Goal: Task Accomplishment & Management: Complete application form

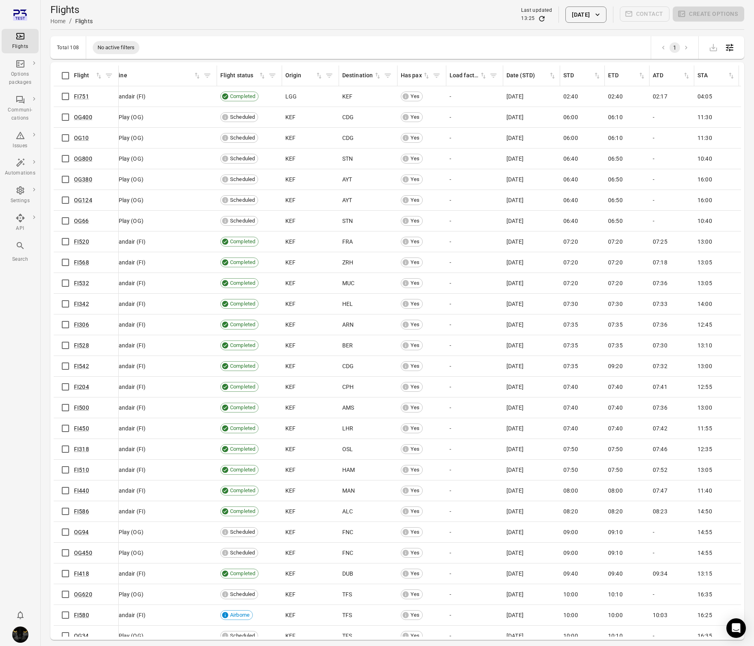
scroll to position [0, 17]
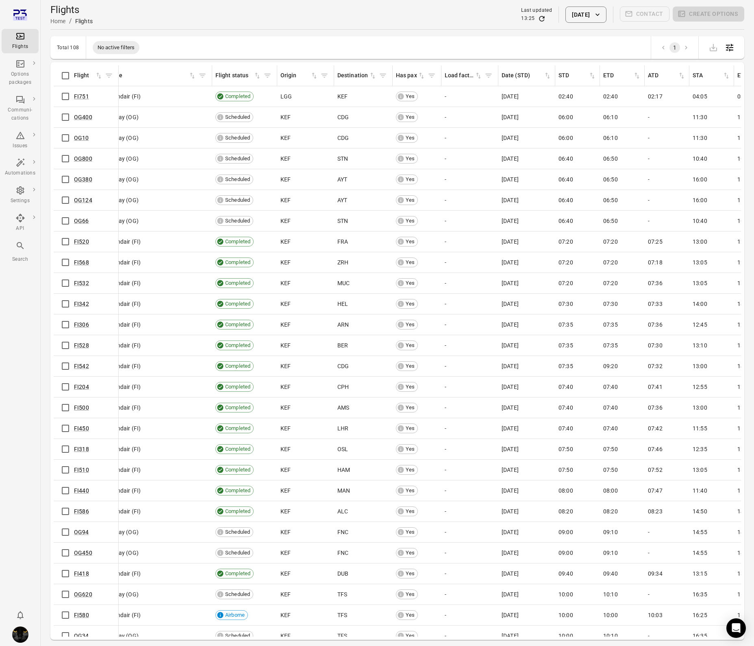
click at [69, 94] on div "Flights information Flight Airline Flight status Origin Destination Has pax Loa…" at bounding box center [398, 350] width 688 height 571
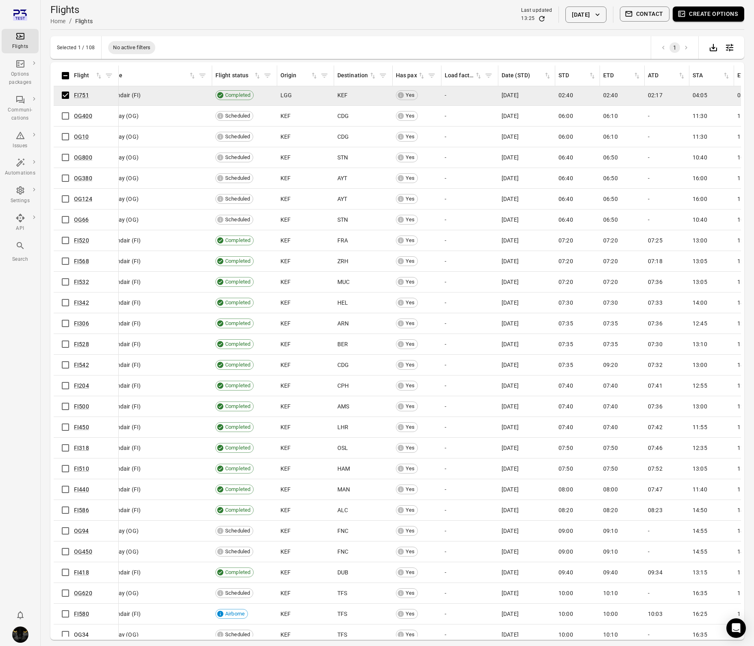
click at [695, 15] on button "Create options" at bounding box center [709, 14] width 72 height 15
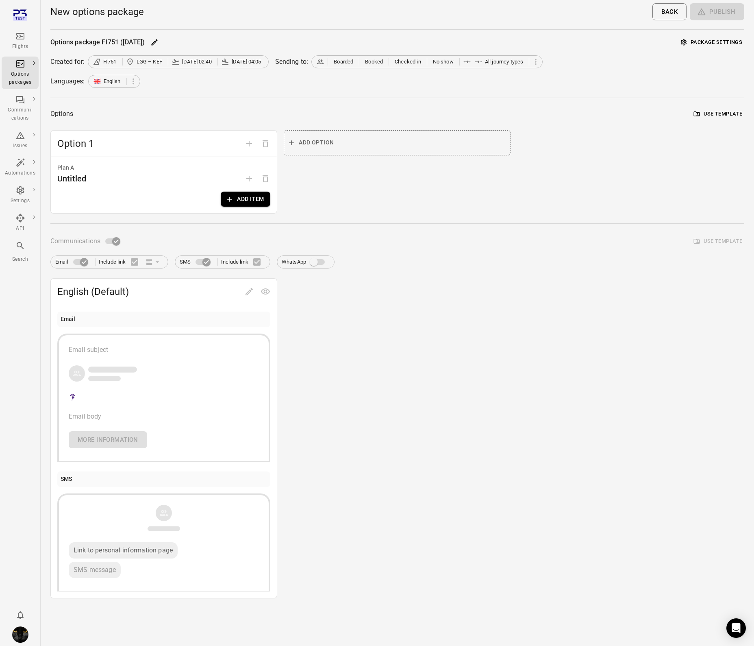
click at [118, 224] on div "Options package FI751 (30 Sep) Package settings Created for: FI751 LGG – KEF 30…" at bounding box center [397, 317] width 694 height 562
click at [118, 237] on span at bounding box center [112, 240] width 24 height 15
click at [247, 194] on button "Add item" at bounding box center [246, 199] width 50 height 15
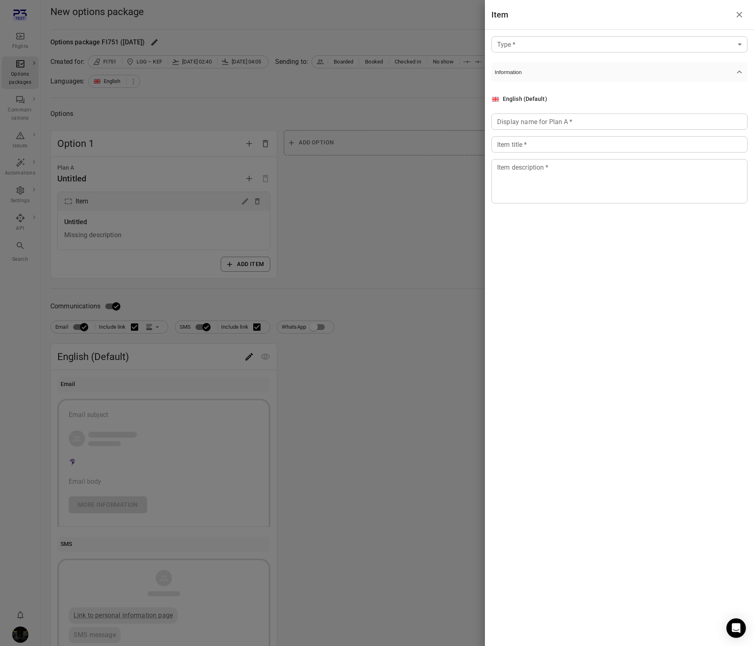
drag, startPoint x: 296, startPoint y: 73, endPoint x: 100, endPoint y: 79, distance: 196.1
click at [280, 77] on div at bounding box center [377, 323] width 754 height 646
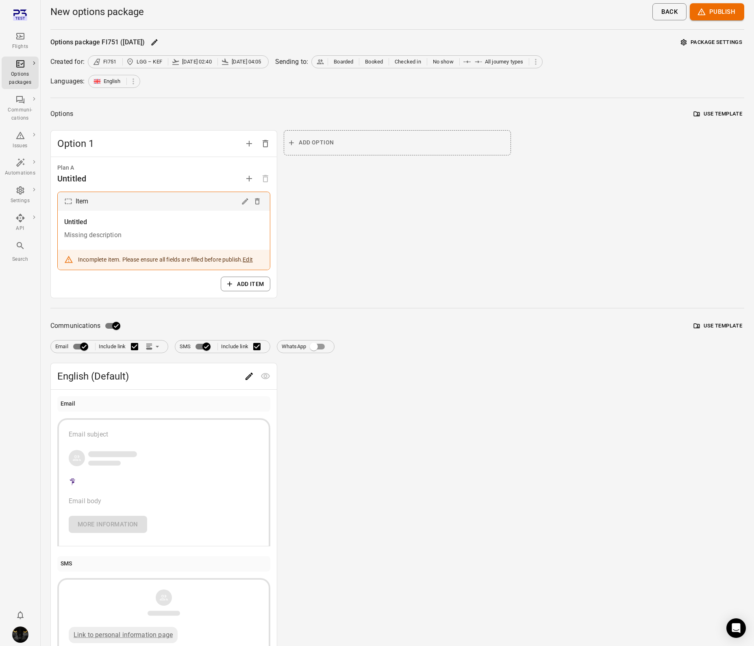
drag, startPoint x: 3, startPoint y: 37, endPoint x: 13, endPoint y: 37, distance: 9.8
click at [13, 37] on div "Flights" at bounding box center [20, 41] width 31 height 20
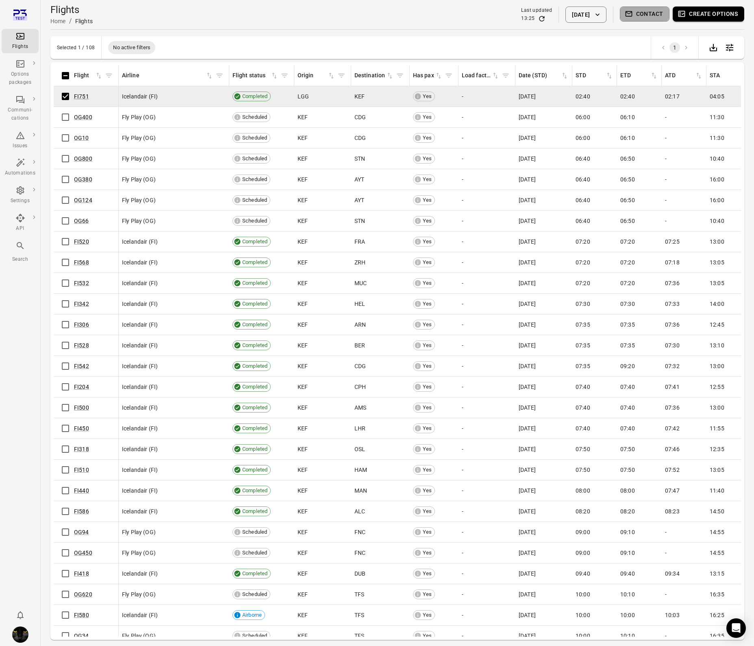
click at [641, 11] on button "Contact" at bounding box center [645, 14] width 50 height 15
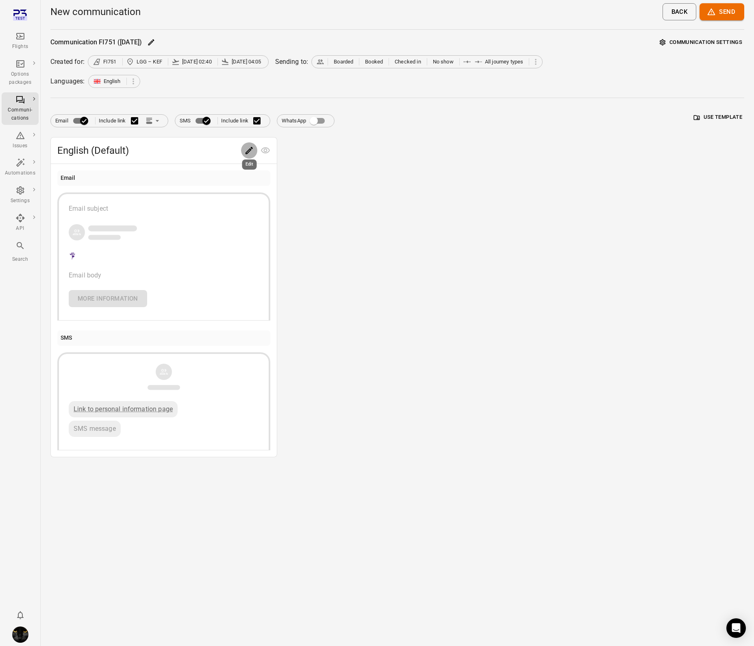
click at [252, 153] on icon "Edit" at bounding box center [249, 151] width 10 height 10
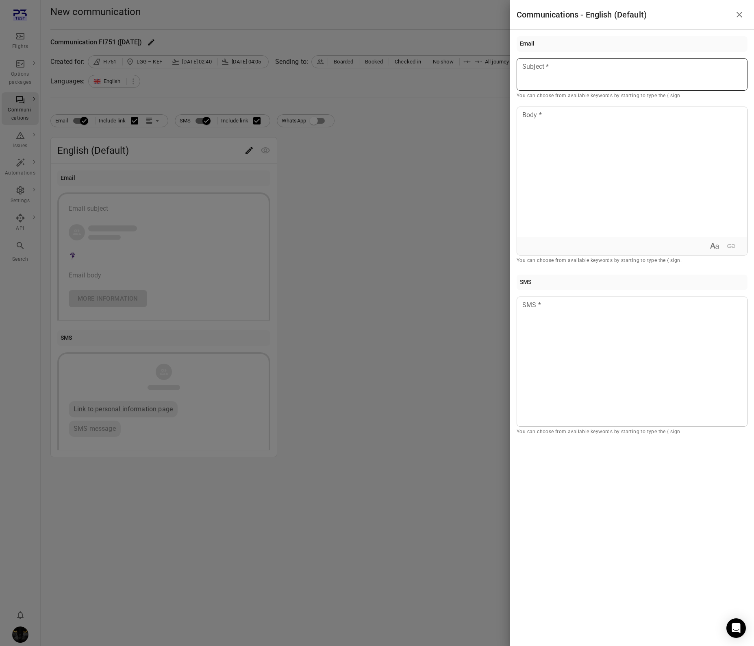
click at [564, 75] on div at bounding box center [632, 74] width 231 height 33
drag, startPoint x: 566, startPoint y: 170, endPoint x: 573, endPoint y: 223, distance: 53.3
click at [567, 190] on div at bounding box center [632, 172] width 230 height 130
drag, startPoint x: 619, startPoint y: 375, endPoint x: 565, endPoint y: 345, distance: 61.2
click at [606, 368] on div at bounding box center [632, 361] width 231 height 130
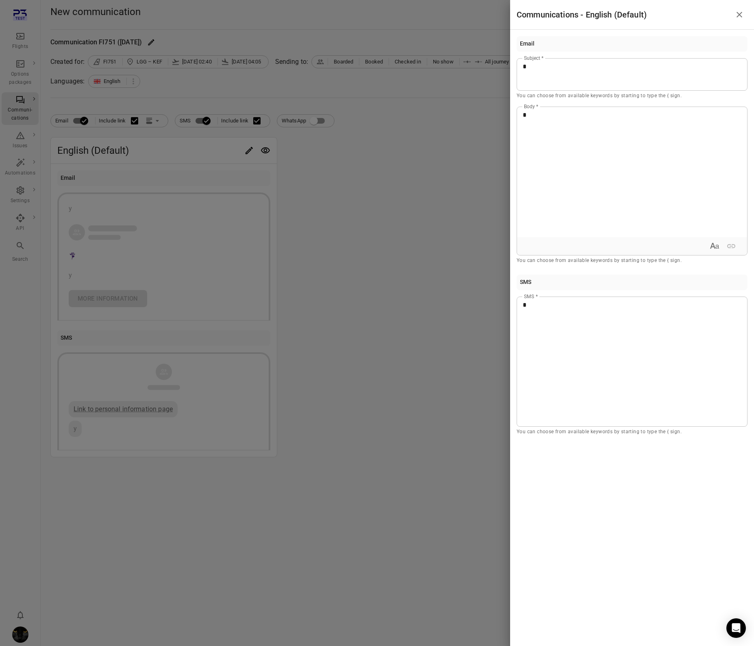
drag, startPoint x: 326, startPoint y: 235, endPoint x: 628, endPoint y: 15, distance: 373.7
click at [337, 223] on div at bounding box center [377, 323] width 754 height 646
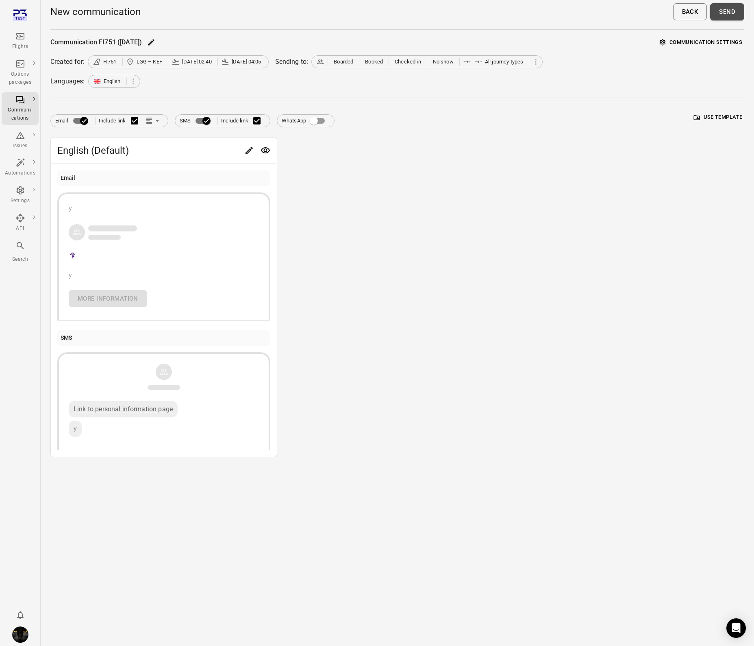
click at [721, 15] on button "Send" at bounding box center [728, 11] width 34 height 17
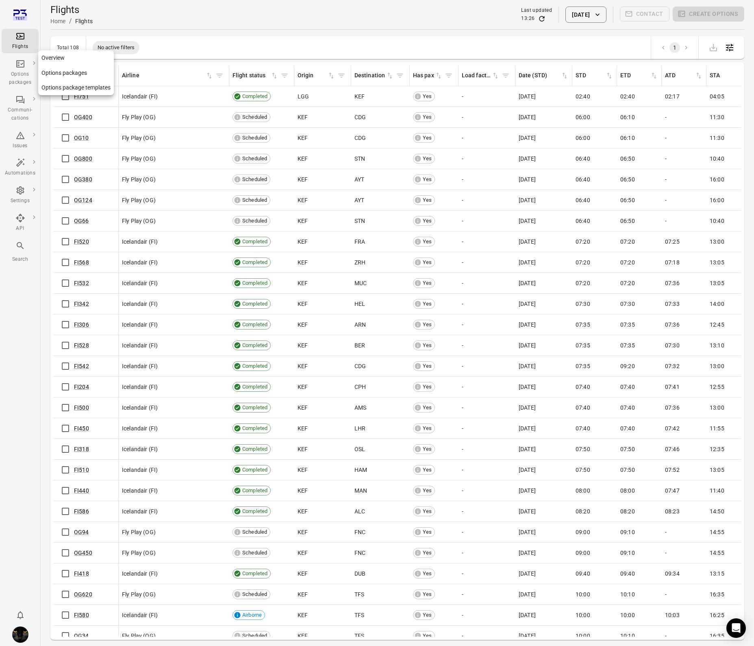
click at [26, 66] on div "Options packages" at bounding box center [20, 73] width 31 height 28
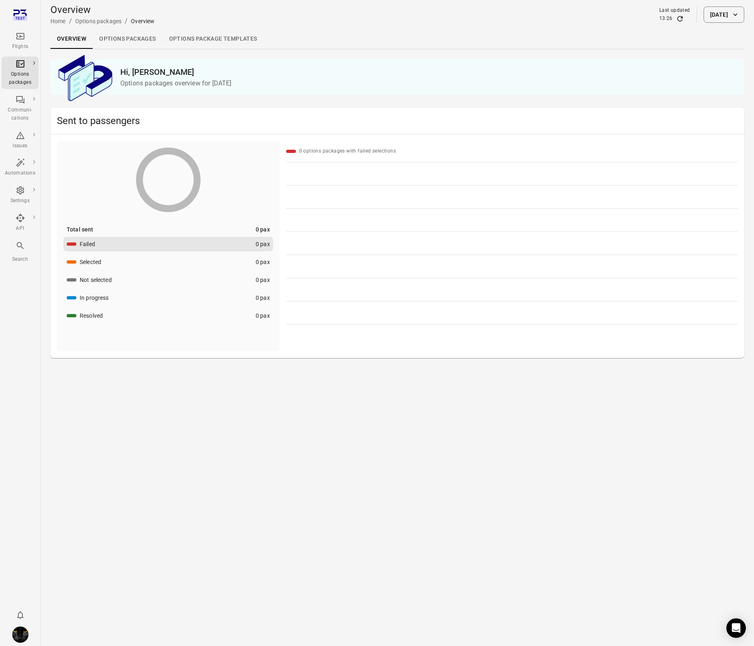
click at [24, 44] on div "Flights" at bounding box center [20, 47] width 31 height 8
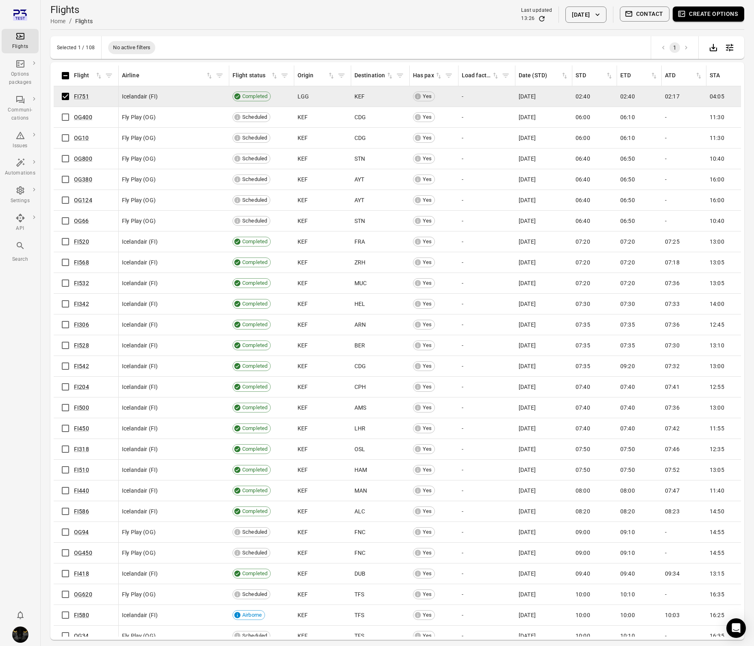
click at [697, 13] on button "Create options" at bounding box center [709, 14] width 72 height 15
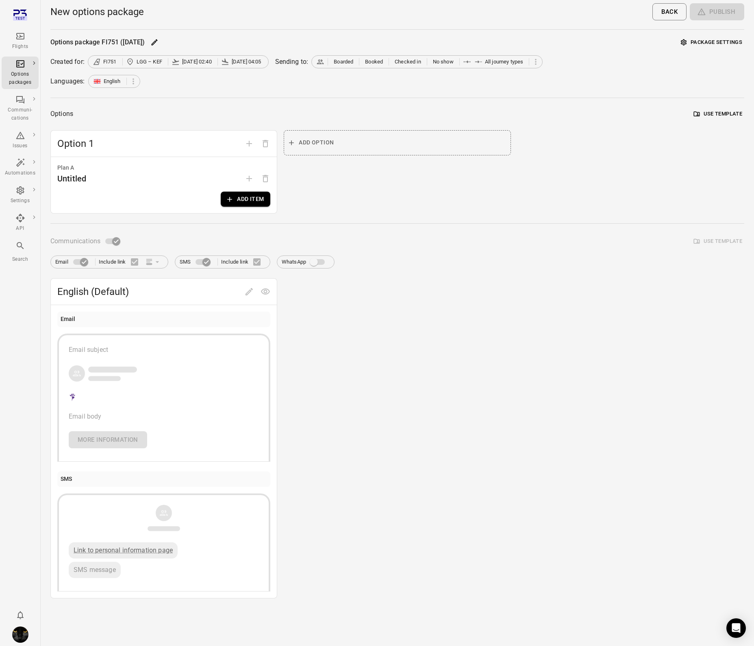
click at [251, 203] on button "Add item" at bounding box center [246, 199] width 50 height 15
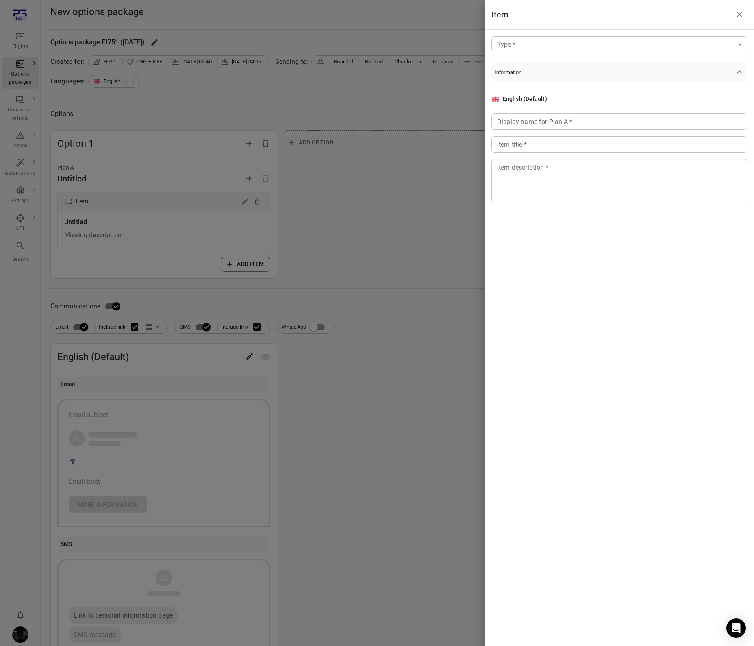
click at [558, 49] on body "Flights Options packages Communi-cations Issues Automations Settings API Search…" at bounding box center [377, 348] width 754 height 696
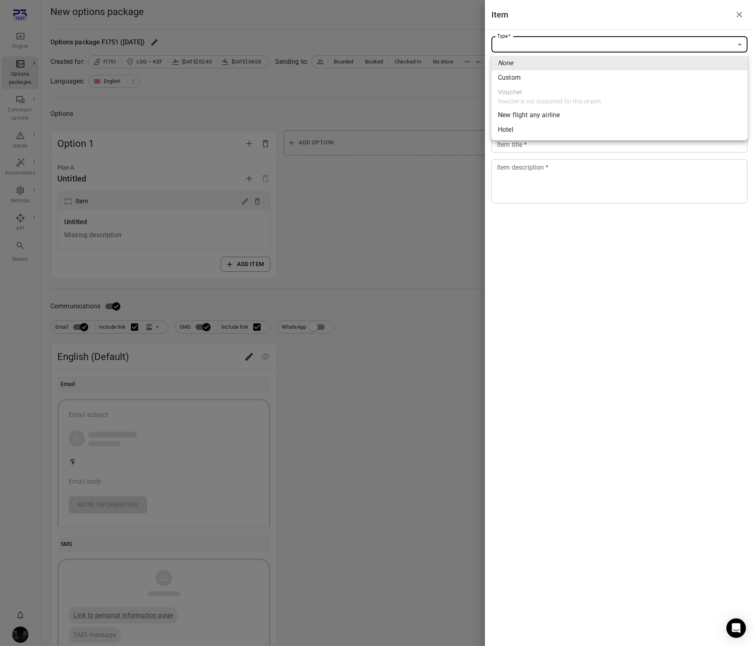
click at [541, 81] on li "Custom" at bounding box center [620, 77] width 256 height 15
type input "******"
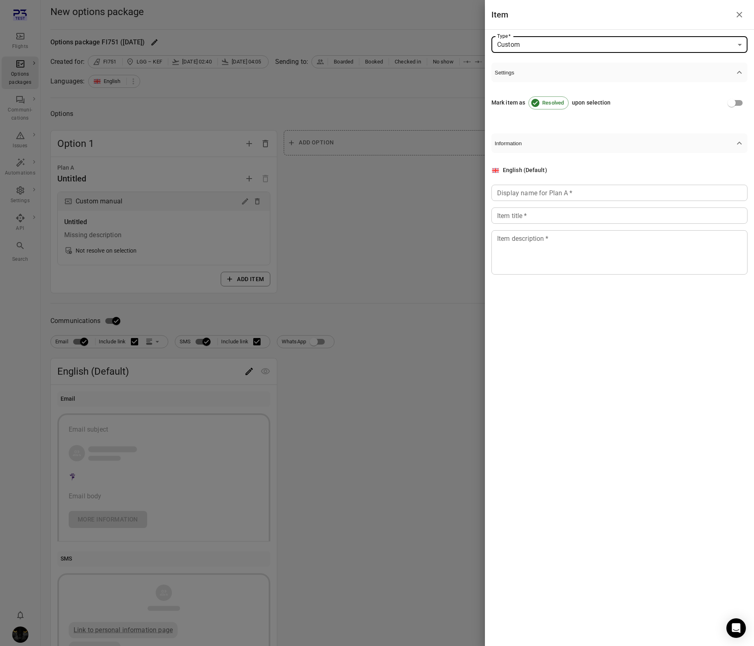
click at [534, 192] on div "Display name for Plan A   * Display name for Plan A   *" at bounding box center [620, 193] width 256 height 16
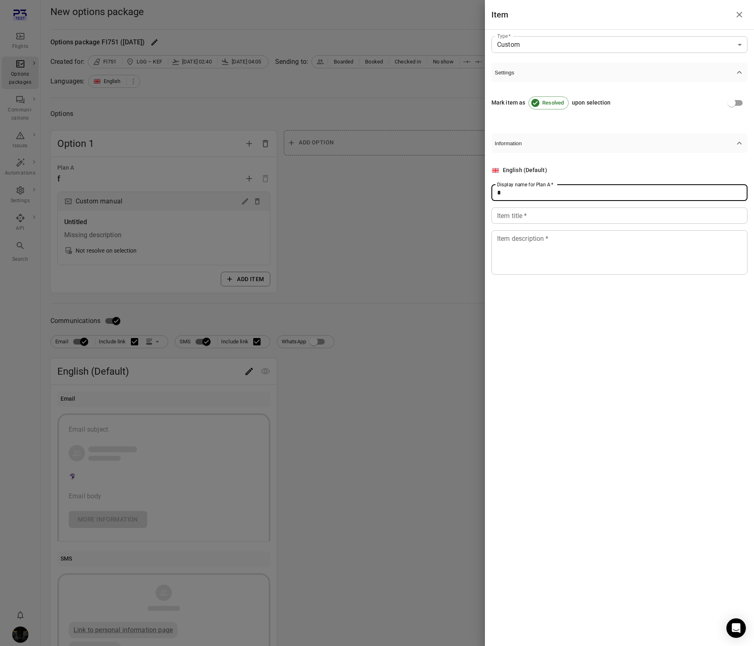
type input "*"
click at [530, 223] on input "Item title   *" at bounding box center [620, 215] width 256 height 16
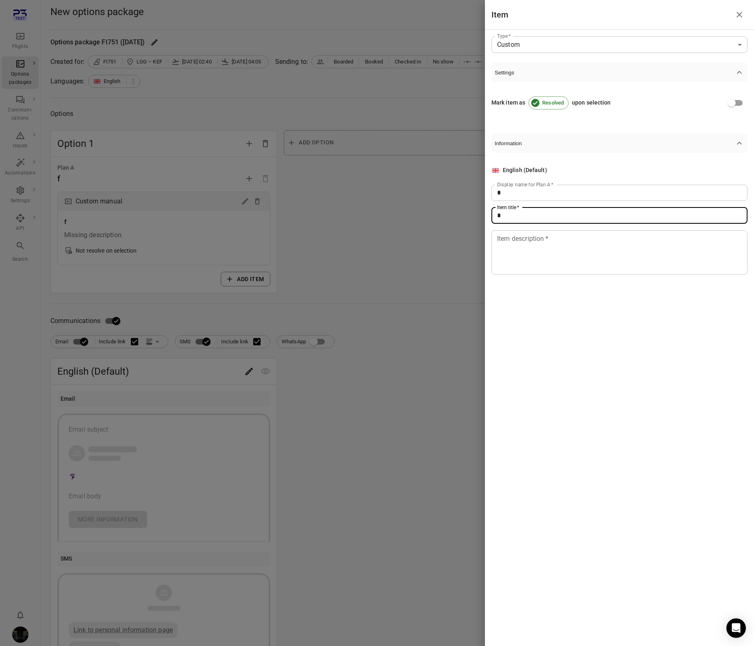
type input "*"
click at [525, 247] on textarea "Item description   *" at bounding box center [619, 251] width 245 height 37
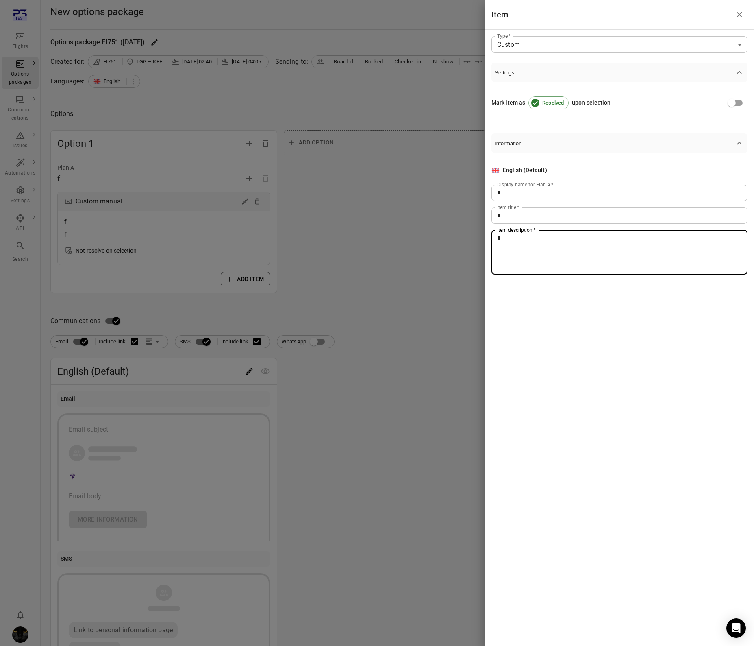
type textarea "*"
click at [360, 316] on div at bounding box center [377, 323] width 754 height 646
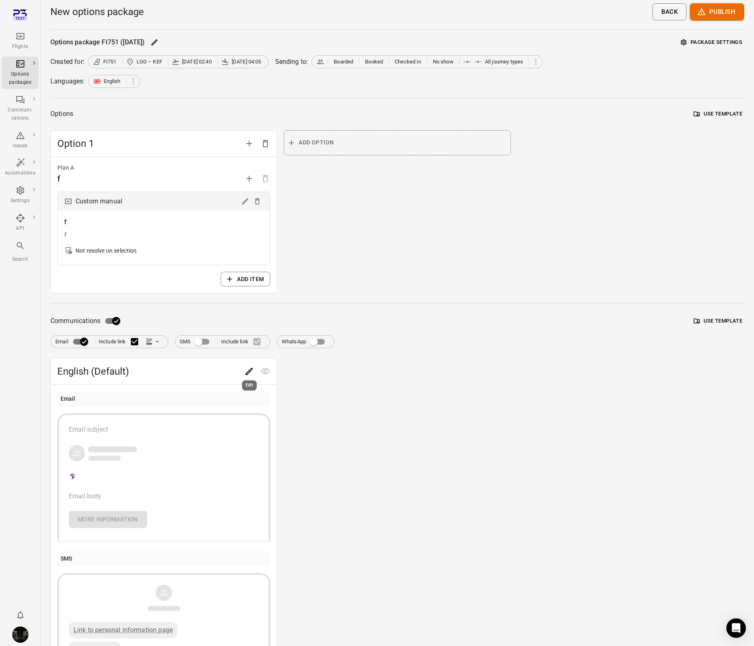
click at [248, 373] on icon "Edit" at bounding box center [249, 371] width 10 height 10
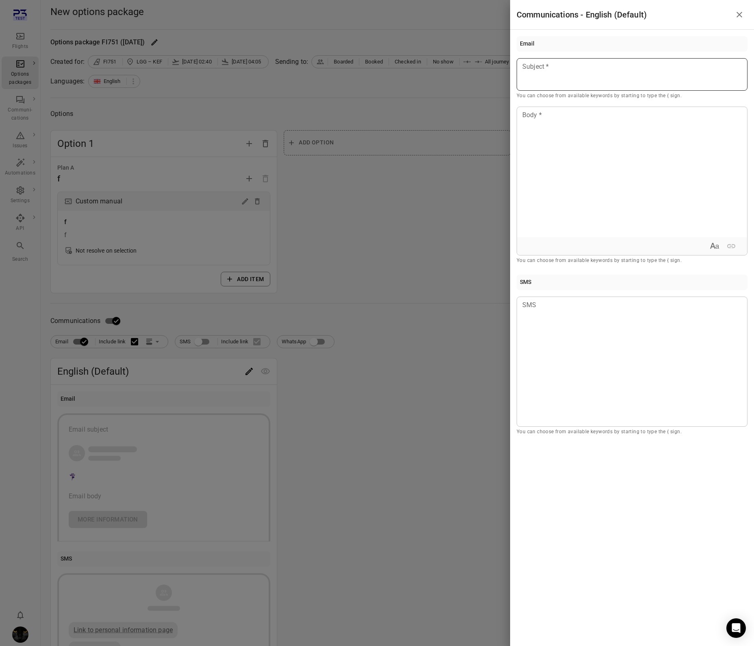
click at [587, 77] on div at bounding box center [632, 74] width 231 height 33
click at [578, 148] on div at bounding box center [632, 172] width 230 height 130
click at [414, 216] on div at bounding box center [377, 323] width 754 height 646
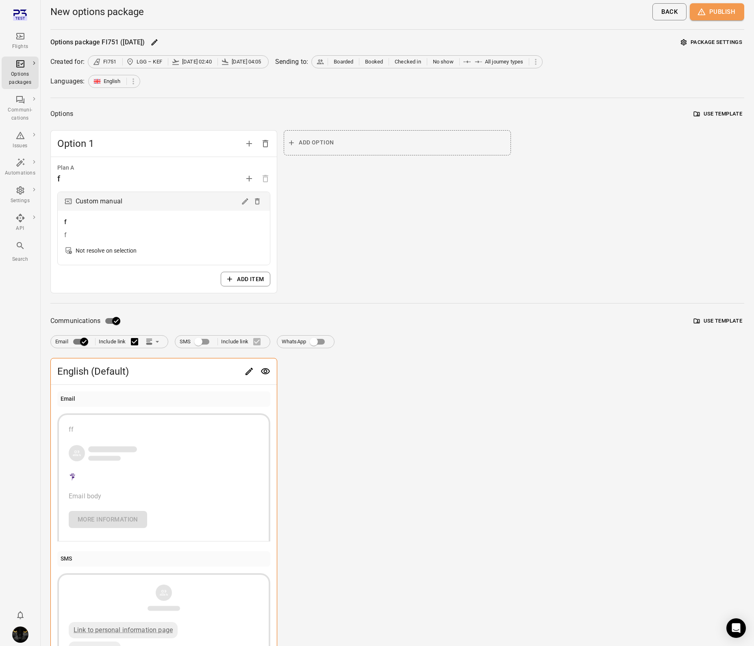
click at [715, 19] on button "Publish" at bounding box center [717, 11] width 54 height 17
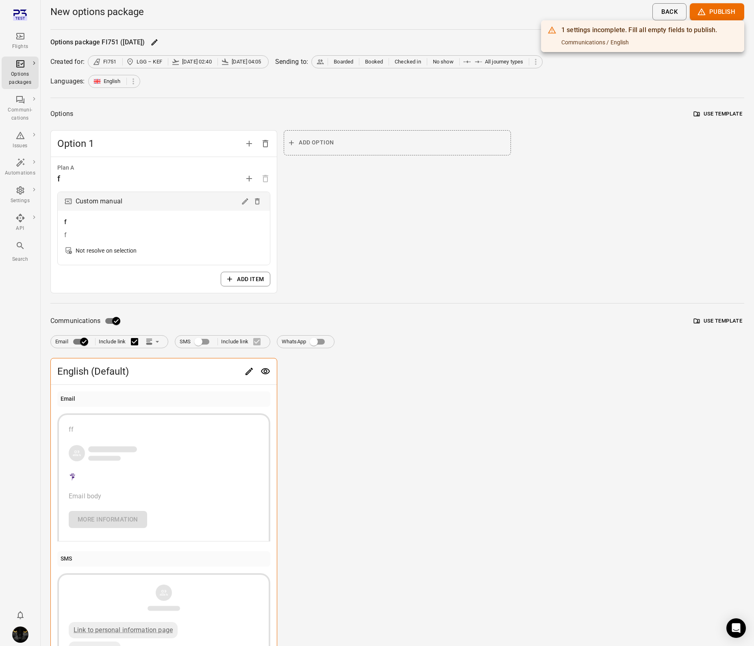
click at [218, 402] on div at bounding box center [377, 323] width 754 height 646
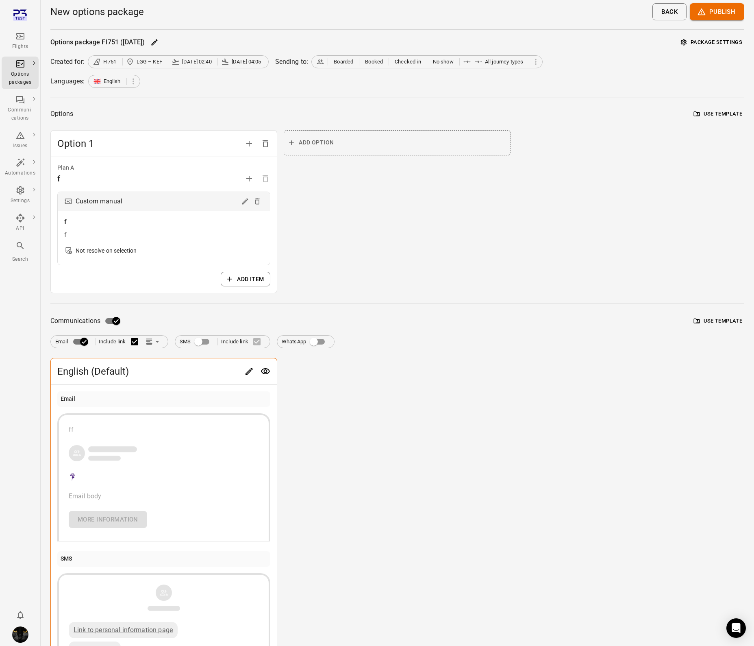
click at [247, 376] on body "Flights Options packages Communi-cations Issues Automations Settings API Search…" at bounding box center [377, 365] width 754 height 731
click at [248, 368] on icon "Edit" at bounding box center [249, 371] width 10 height 10
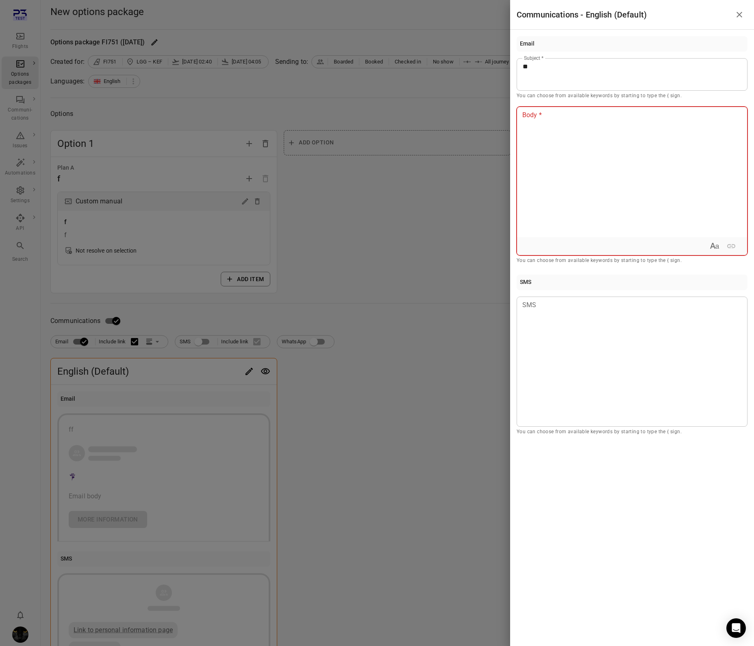
click at [567, 180] on div at bounding box center [632, 172] width 230 height 130
click at [402, 251] on div at bounding box center [377, 323] width 754 height 646
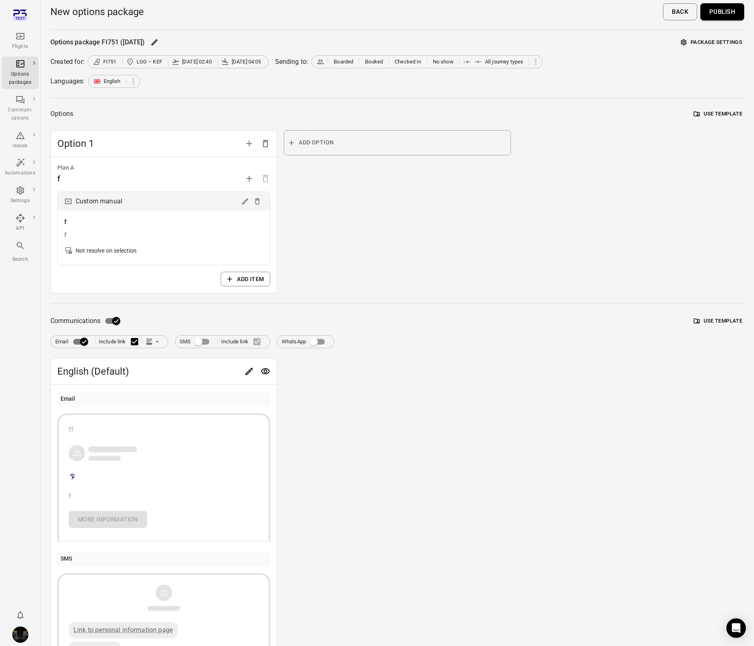
click at [20, 44] on div "Flights" at bounding box center [20, 47] width 31 height 8
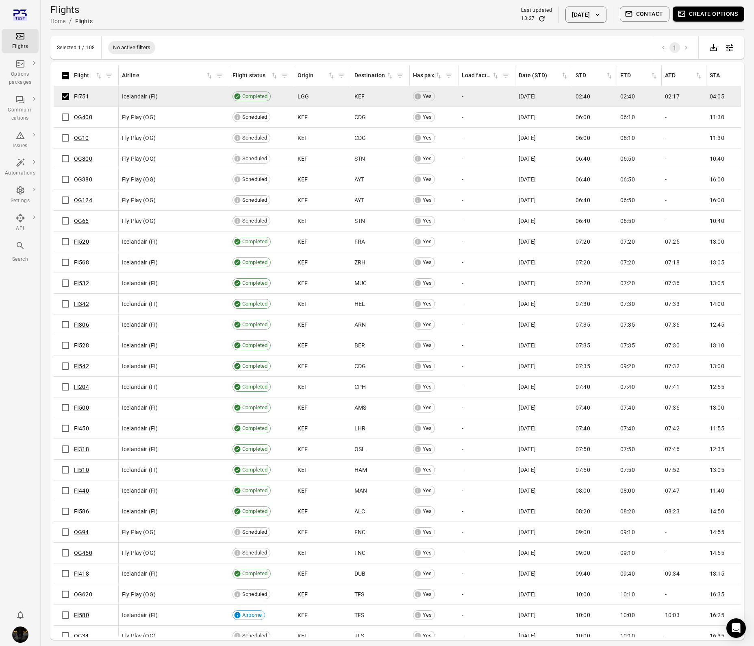
click at [694, 15] on button "Create options" at bounding box center [709, 14] width 72 height 15
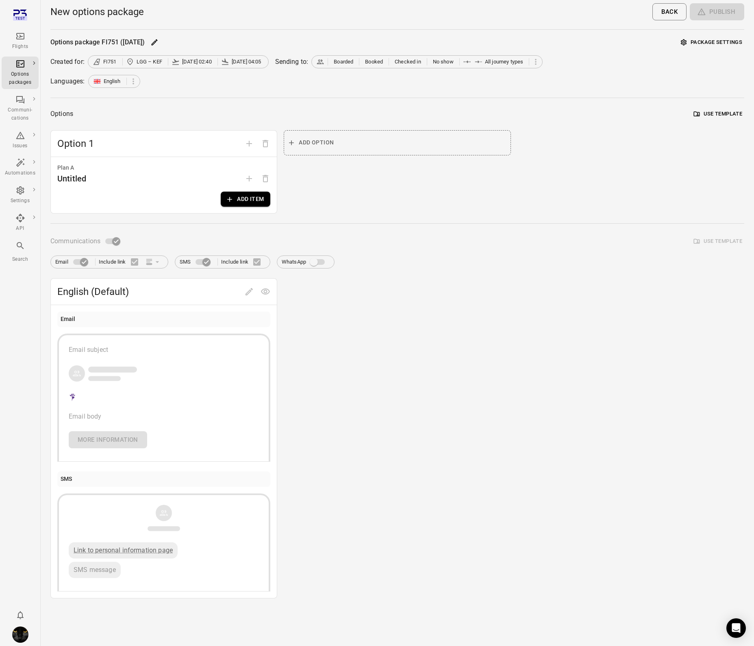
click at [247, 198] on button "Add item" at bounding box center [246, 199] width 50 height 15
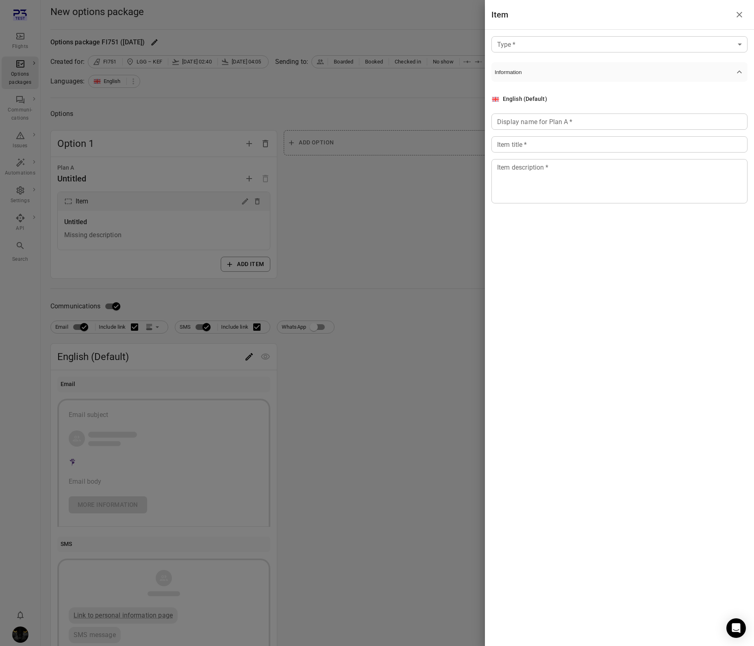
click at [598, 48] on body "Flights Options packages Communi-cations Issues Automations Settings API Search…" at bounding box center [377, 348] width 754 height 696
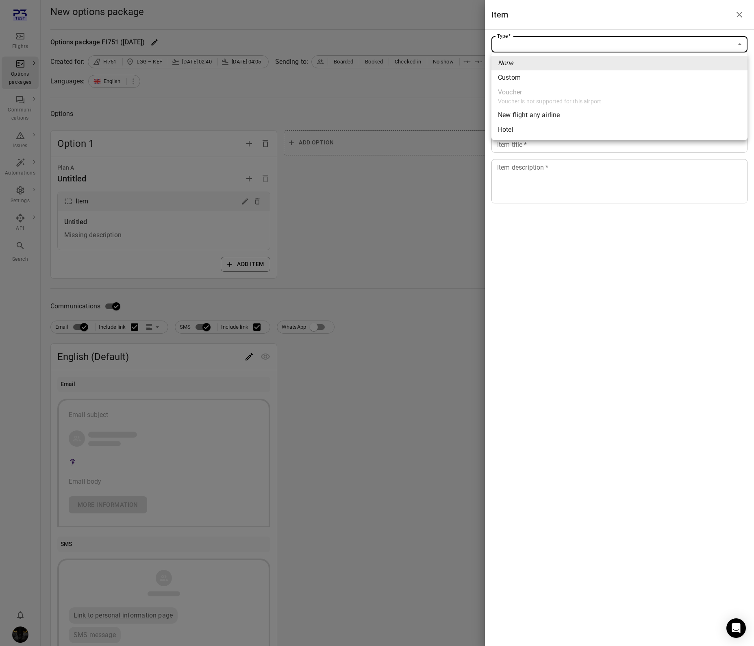
click at [568, 81] on li "Custom" at bounding box center [620, 77] width 256 height 15
type input "******"
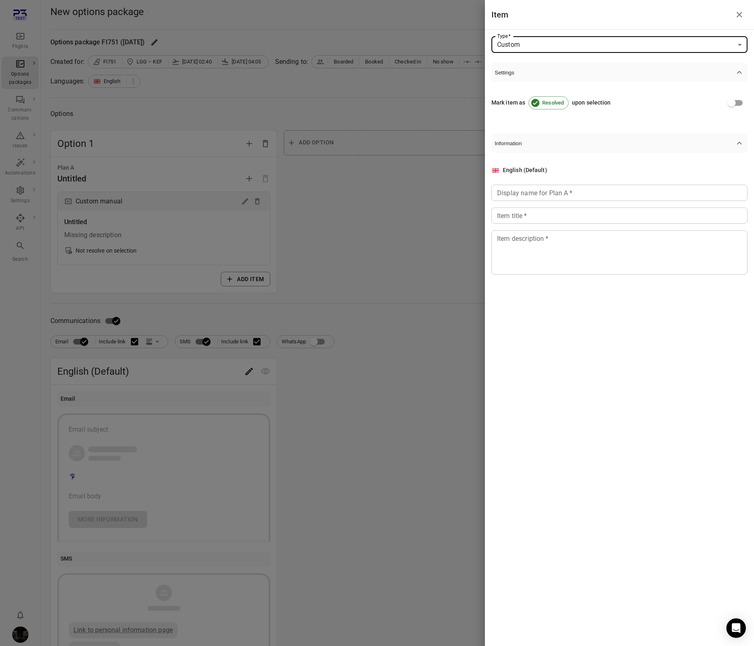
click at [534, 196] on div "Display name for Plan A   * Display name for Plan A   *" at bounding box center [620, 193] width 256 height 16
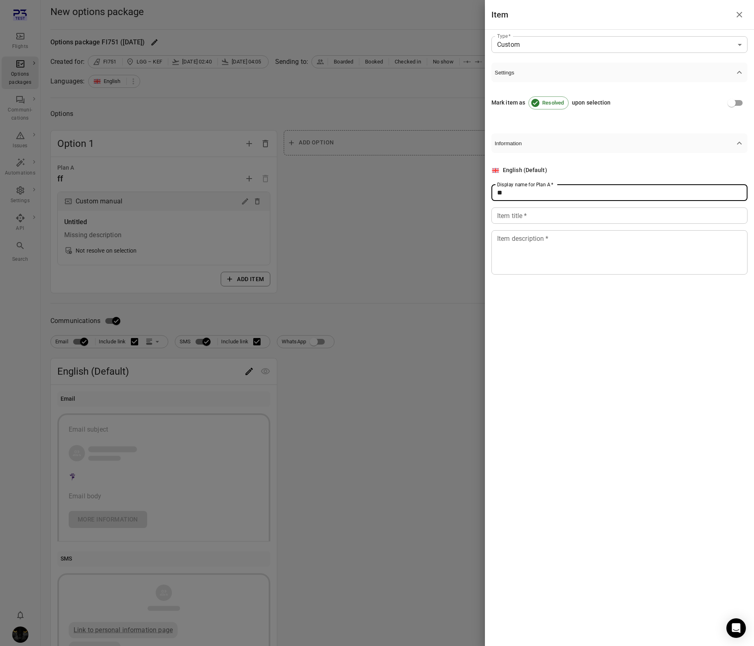
type input "**"
click at [520, 250] on textarea "Item description   *" at bounding box center [619, 251] width 245 height 37
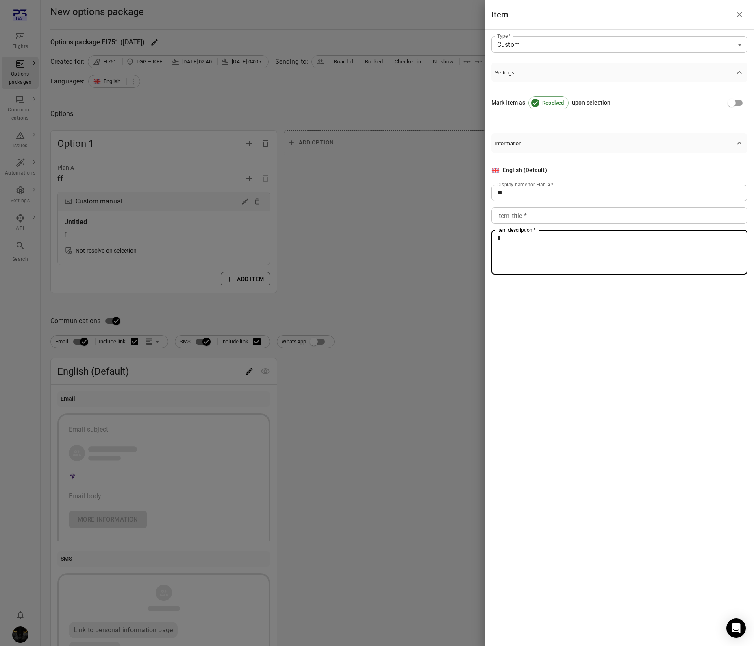
type textarea "*"
click at [521, 217] on input "Item title   *" at bounding box center [620, 215] width 256 height 16
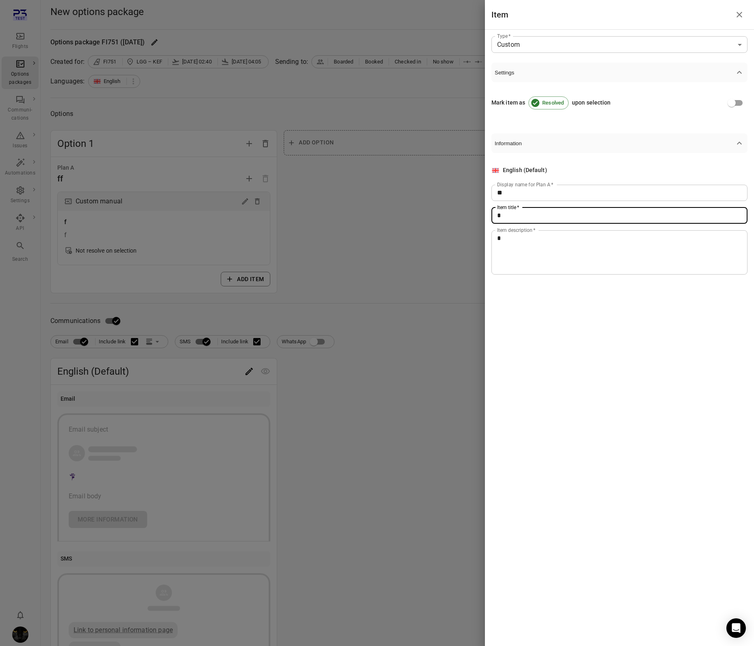
type input "*"
click at [393, 249] on div at bounding box center [377, 323] width 754 height 646
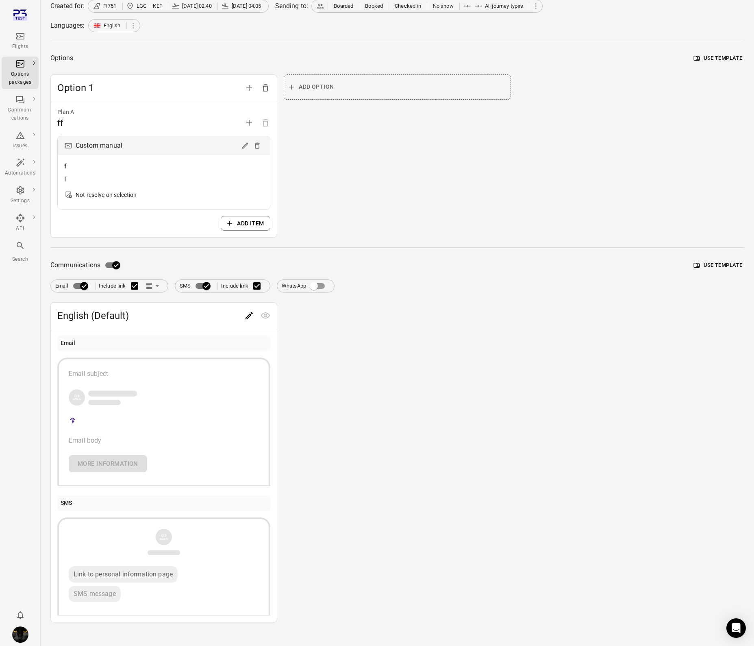
scroll to position [65, 0]
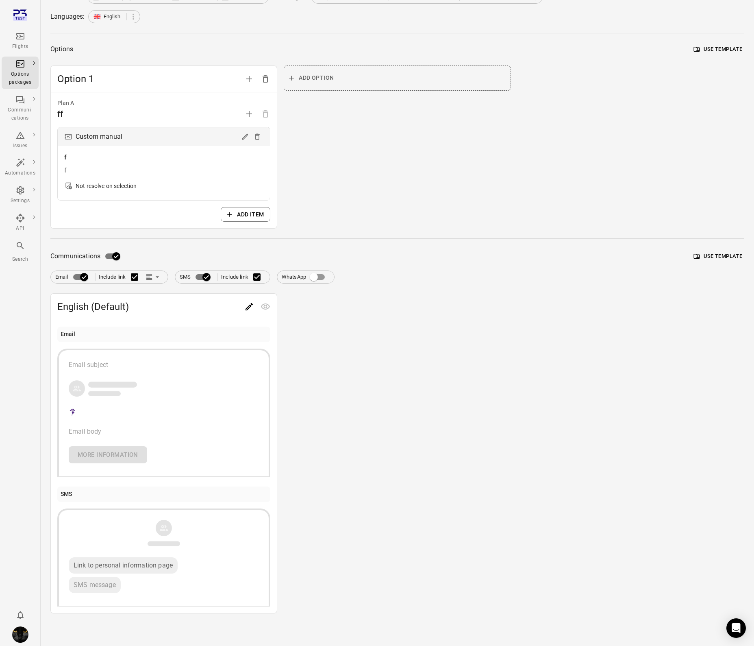
click at [444, 257] on div "Communications Use template" at bounding box center [397, 255] width 694 height 15
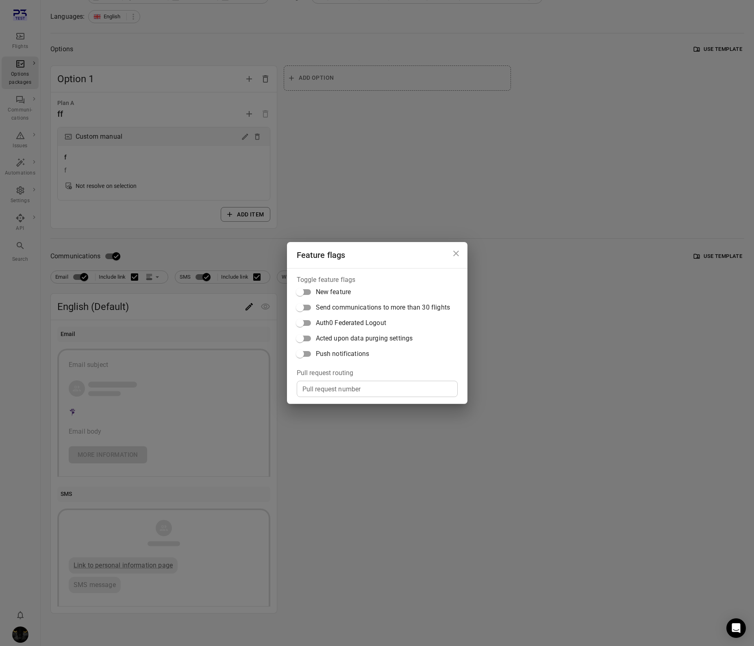
click at [454, 210] on div "Feature flags Toggle feature flags New feature Send communications to more than…" at bounding box center [377, 323] width 754 height 646
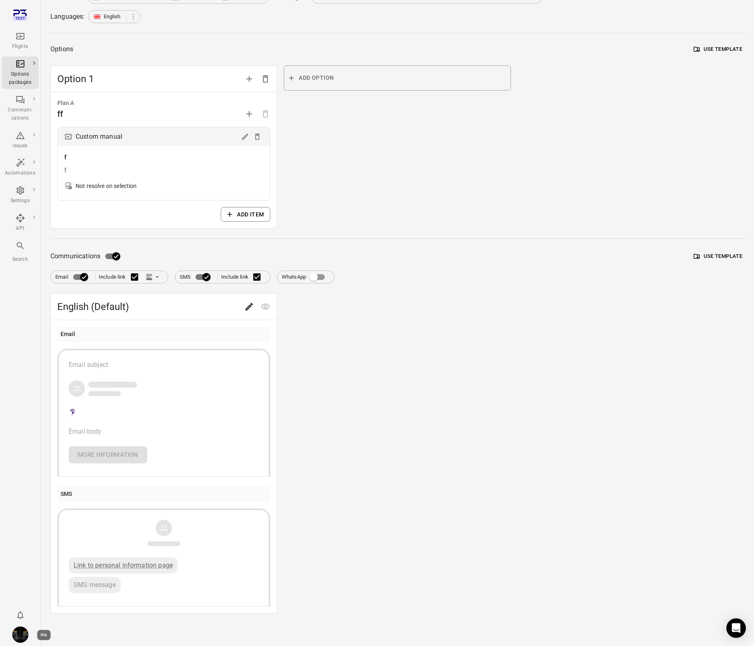
click at [25, 638] on img "Iris" at bounding box center [20, 634] width 16 height 16
click at [50, 634] on button "Log out" at bounding box center [62, 632] width 61 height 15
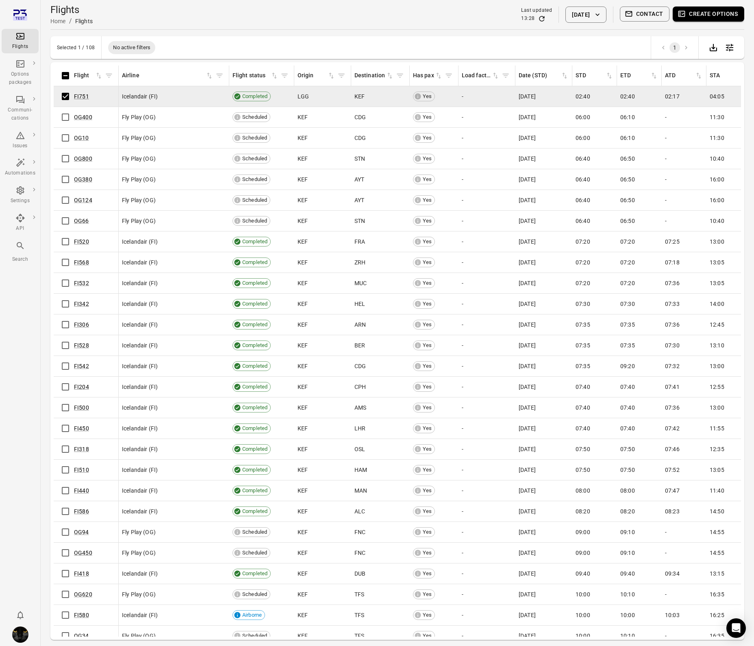
click at [707, 13] on button "Create options" at bounding box center [709, 14] width 72 height 15
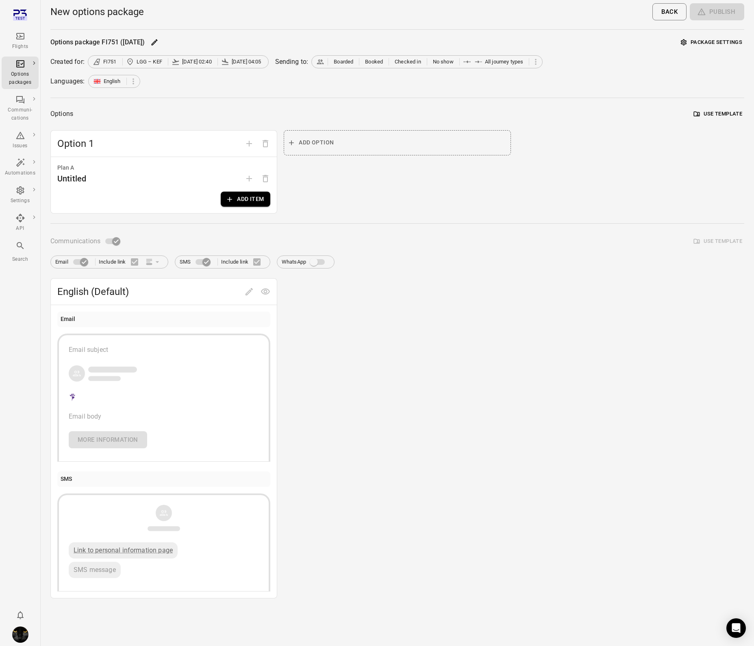
click at [244, 203] on button "Add item" at bounding box center [246, 199] width 50 height 15
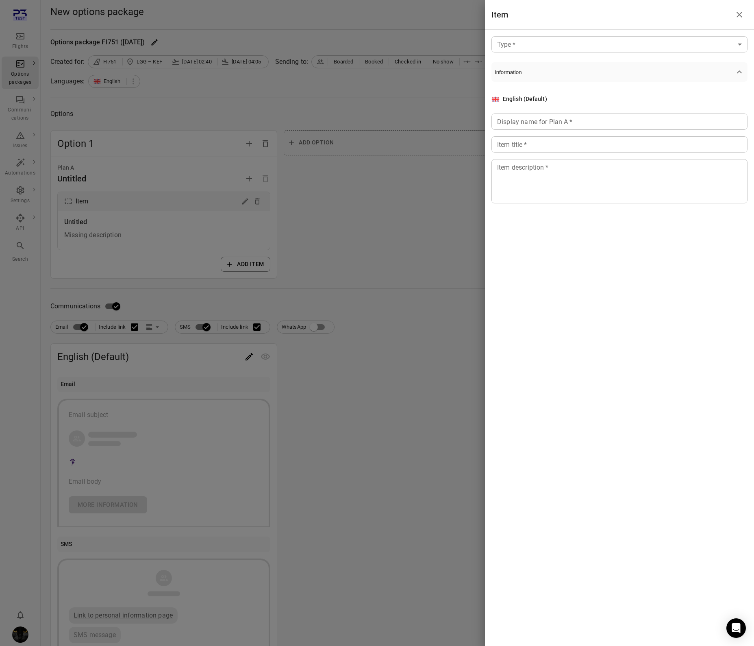
click at [565, 48] on body "Flights Options packages Communi-cations Issues Automations Settings API Search…" at bounding box center [377, 348] width 754 height 696
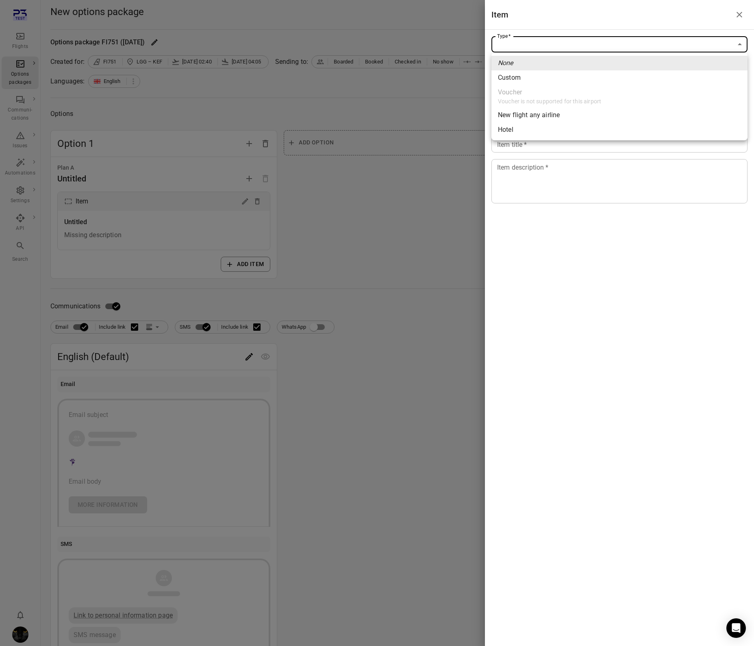
click at [526, 78] on li "Custom" at bounding box center [620, 77] width 256 height 15
type input "******"
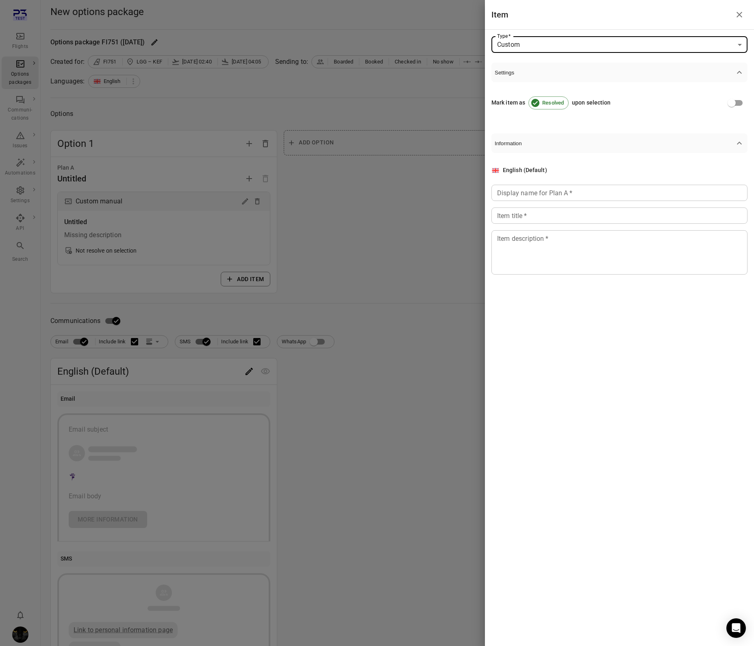
click at [531, 193] on div "Display name for Plan A   * Display name for Plan A   *" at bounding box center [620, 193] width 256 height 16
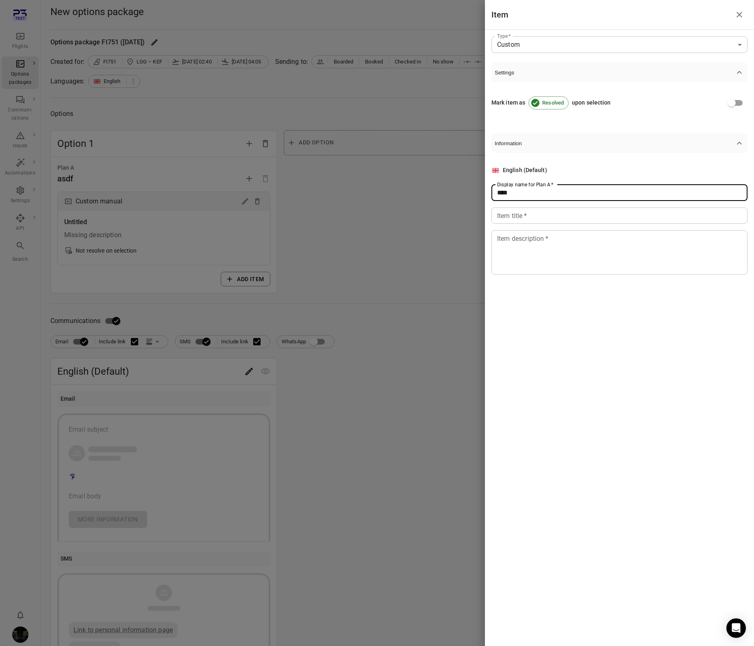
type input "****"
click at [537, 227] on div "English (Default) Display name for Plan A   * **** Display name for Plan A   * …" at bounding box center [620, 220] width 256 height 109
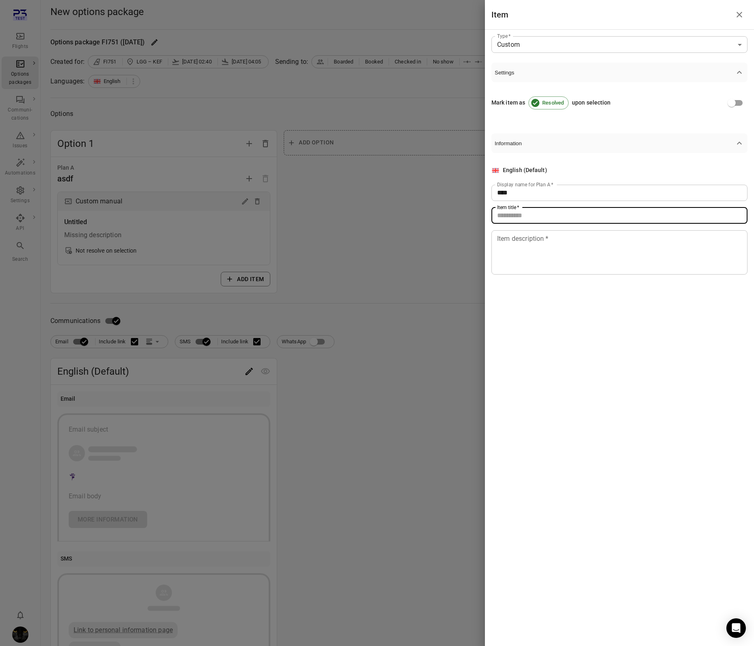
click at [537, 216] on input "Item title   *" at bounding box center [620, 215] width 256 height 16
type input "****"
click at [536, 258] on textarea "Item description   *" at bounding box center [619, 251] width 245 height 37
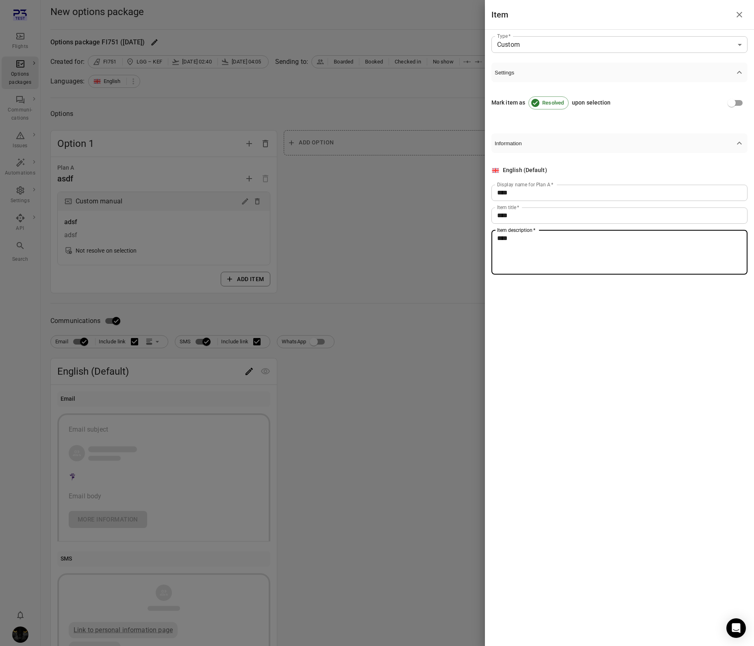
type textarea "****"
click at [414, 298] on div at bounding box center [377, 323] width 754 height 646
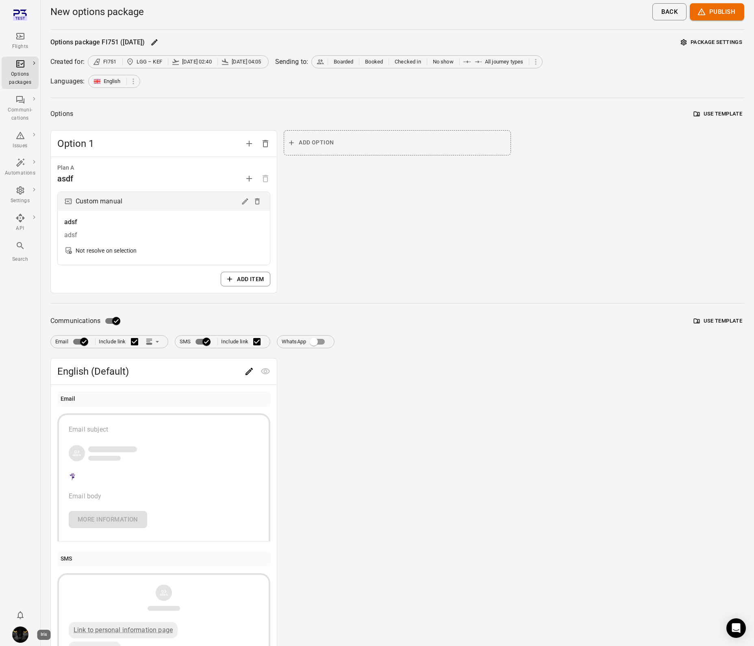
click at [22, 627] on img "Iris" at bounding box center [20, 634] width 16 height 16
click at [55, 631] on button "Log out" at bounding box center [62, 632] width 61 height 15
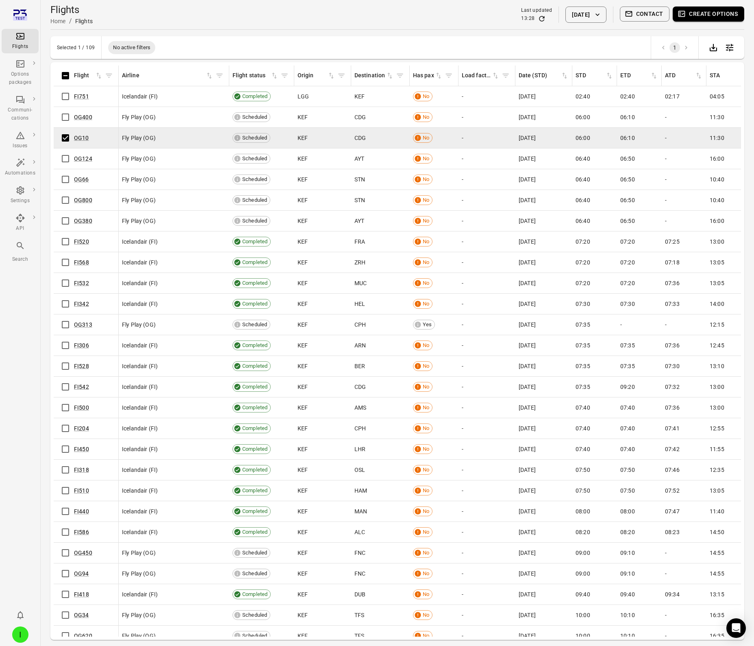
click at [700, 15] on button "Create options" at bounding box center [709, 14] width 72 height 15
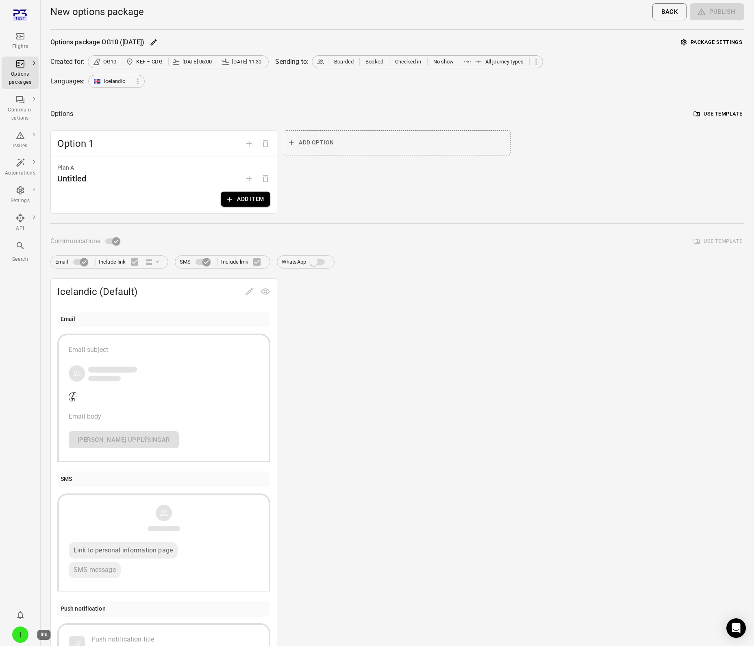
click at [20, 636] on div "I" at bounding box center [20, 634] width 16 height 16
click at [52, 634] on button "Log out" at bounding box center [62, 632] width 61 height 15
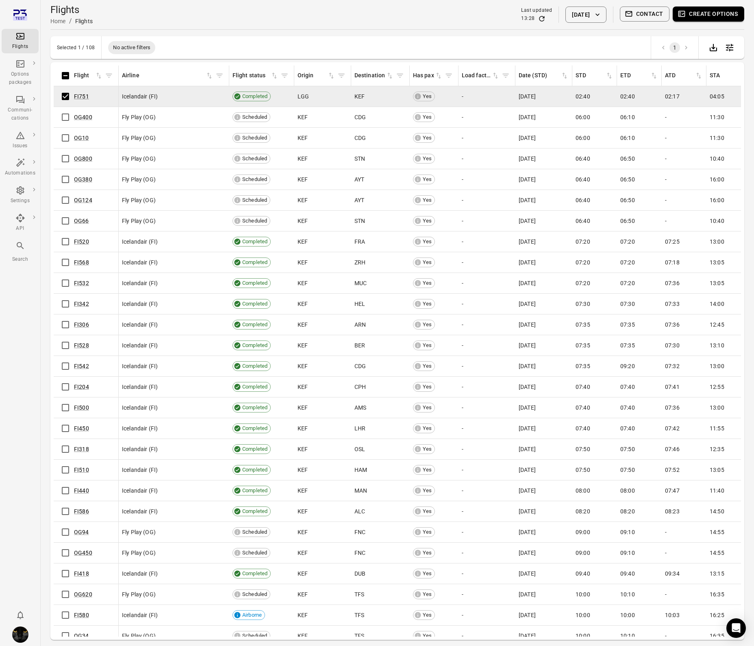
click at [650, 16] on button "Contact" at bounding box center [645, 14] width 50 height 15
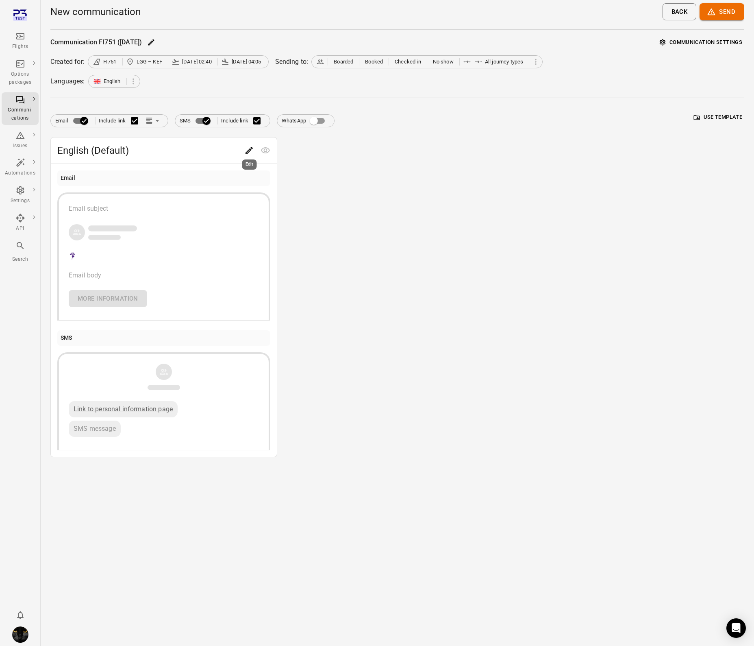
click at [251, 148] on icon "Edit" at bounding box center [249, 150] width 7 height 7
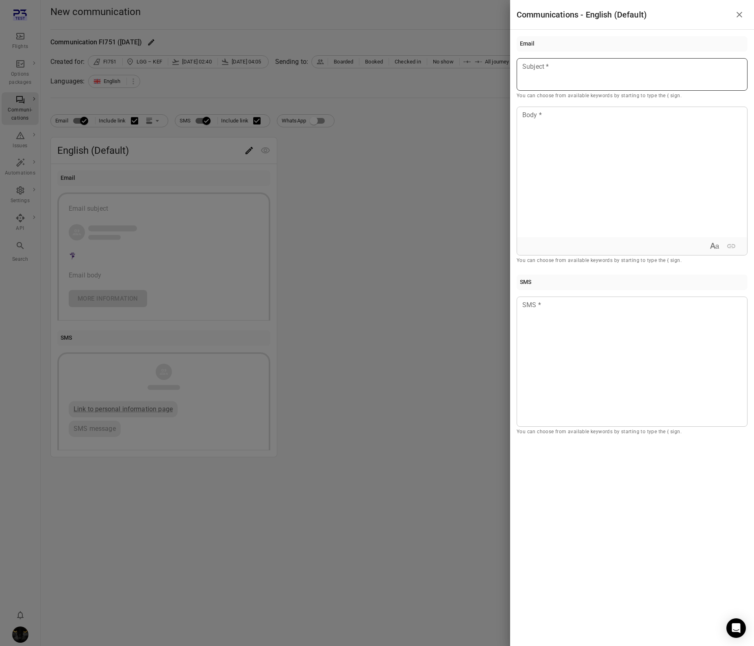
click at [611, 79] on div at bounding box center [632, 74] width 231 height 33
click at [608, 154] on div at bounding box center [632, 172] width 230 height 130
click at [576, 337] on div at bounding box center [632, 361] width 231 height 130
click at [405, 214] on div at bounding box center [377, 323] width 754 height 646
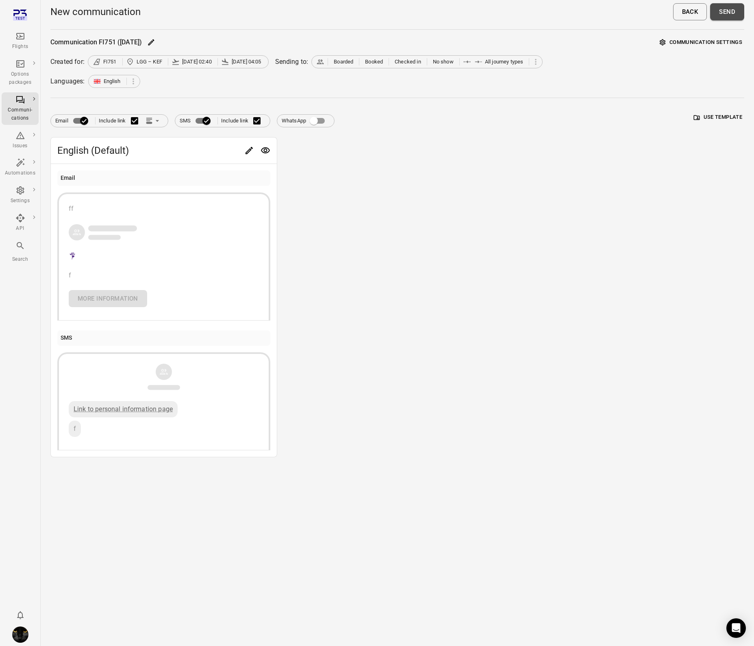
click at [729, 12] on button "Send" at bounding box center [728, 11] width 34 height 17
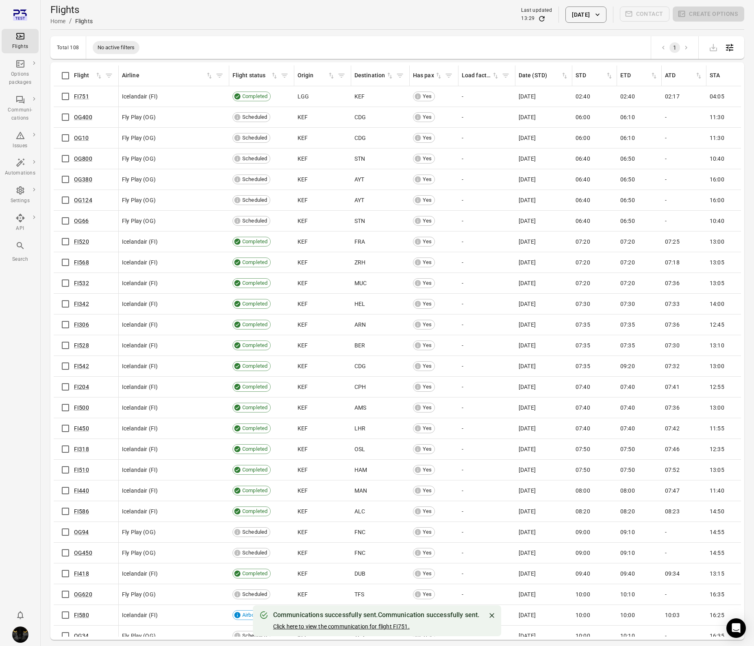
click at [369, 626] on link "Click here to view the communication for flight FI751." at bounding box center [341, 626] width 137 height 7
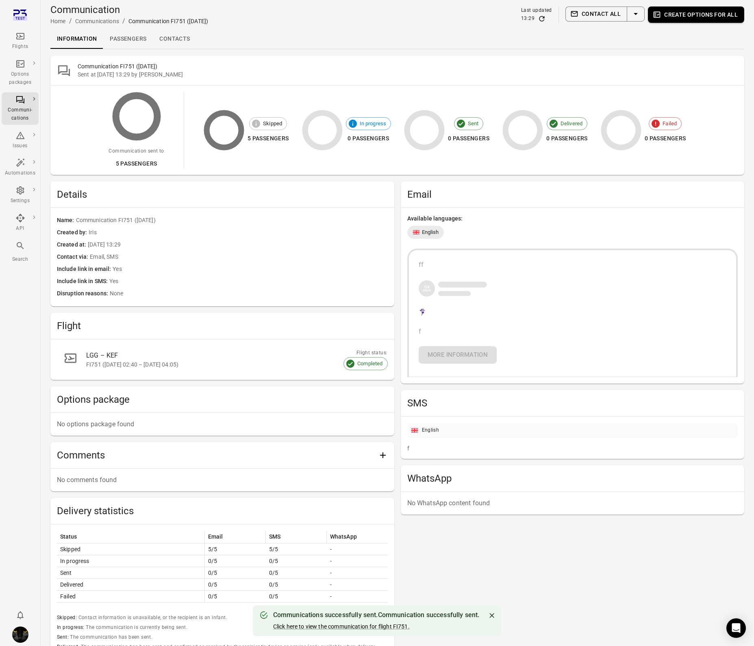
click at [18, 44] on div "Flights" at bounding box center [20, 47] width 31 height 8
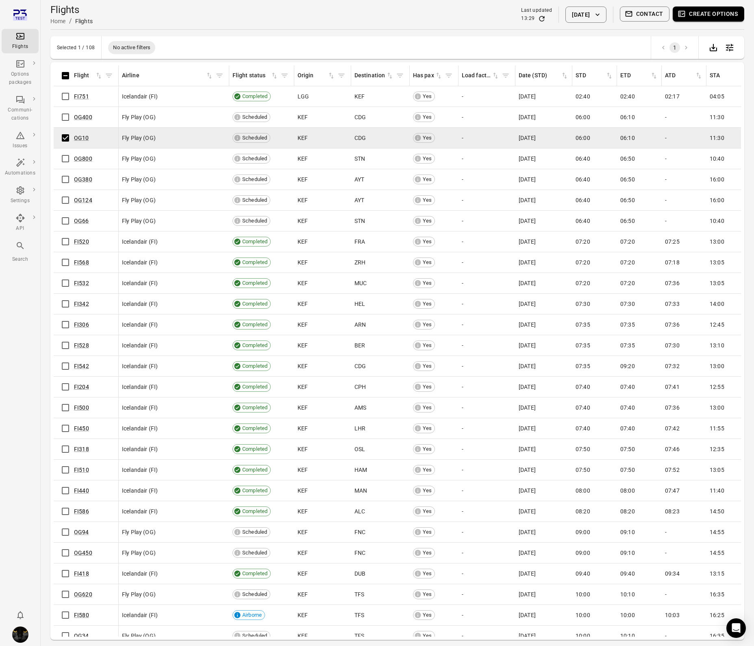
click at [720, 13] on button "Create options" at bounding box center [709, 14] width 72 height 15
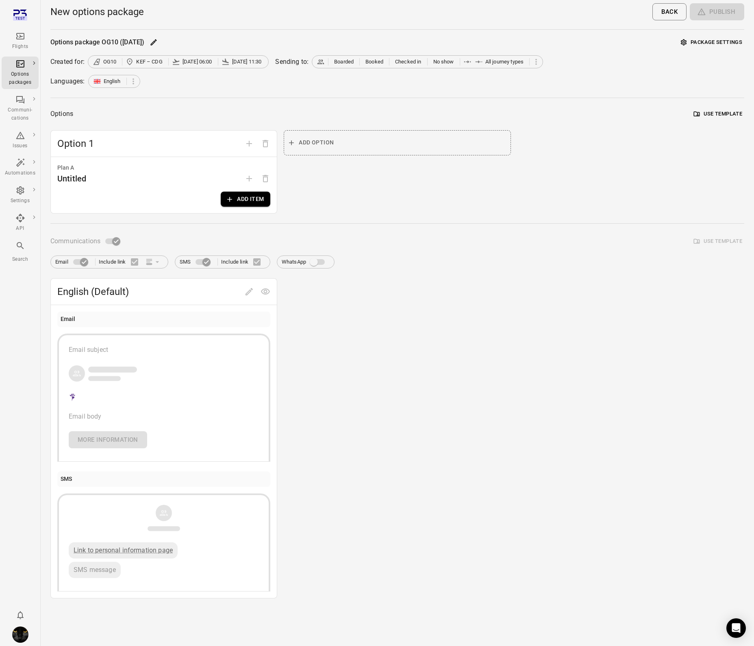
click at [248, 201] on button "Add item" at bounding box center [246, 199] width 50 height 15
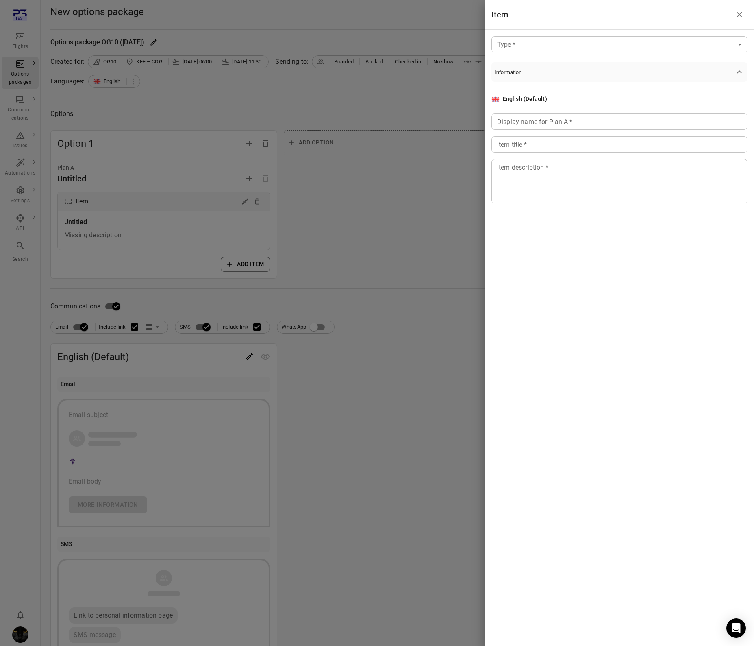
click at [531, 44] on body "Flights Options packages Communi-cations Issues Automations Settings API Search…" at bounding box center [377, 348] width 754 height 696
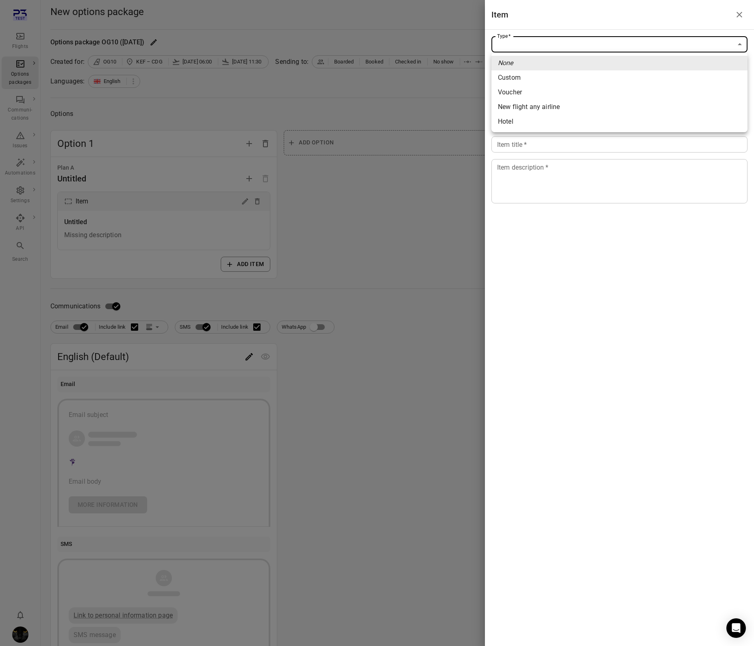
click at [512, 79] on div "Custom" at bounding box center [509, 78] width 23 height 10
type input "******"
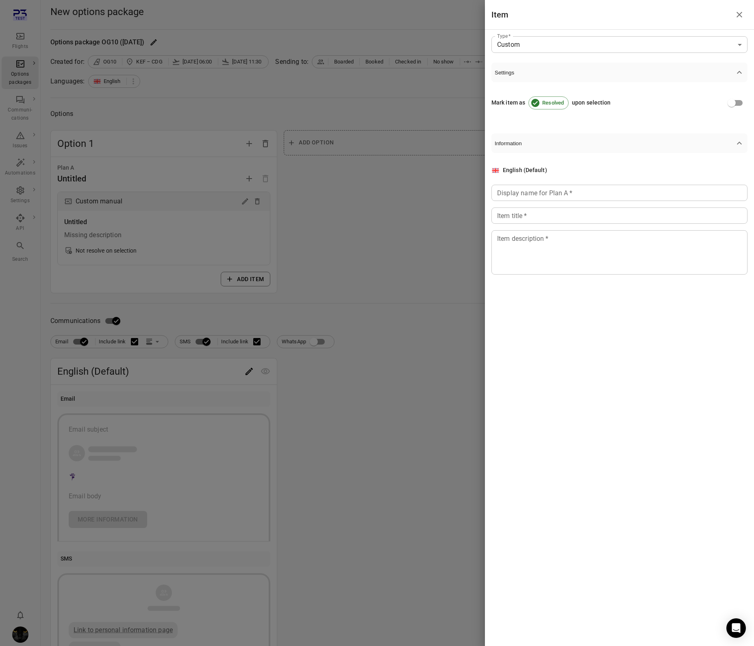
click at [529, 70] on div "Custom" at bounding box center [537, 67] width 17 height 6
click at [524, 189] on div "Display name for Plan A   * Display name for Plan A   *" at bounding box center [620, 193] width 256 height 16
type input "********"
click at [517, 261] on textarea "Item description   *" at bounding box center [619, 251] width 245 height 37
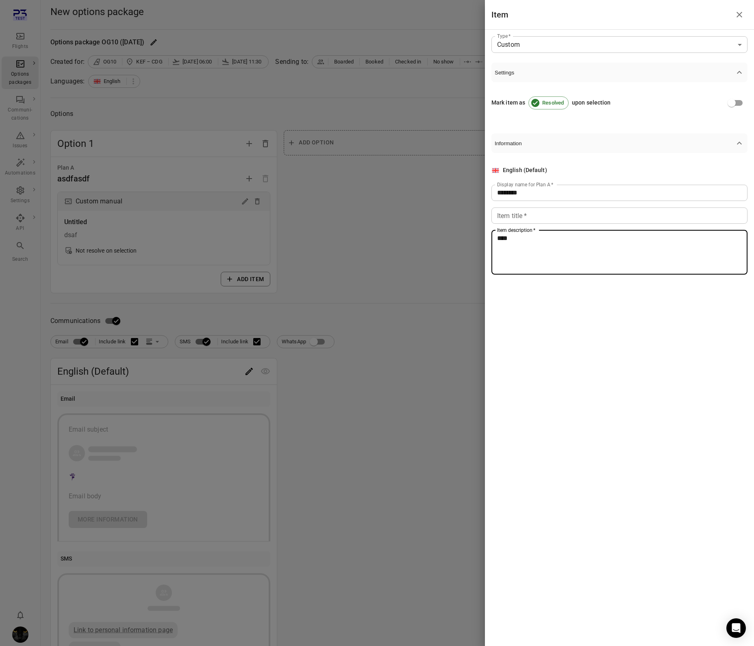
type textarea "****"
click at [518, 222] on input "Item title   *" at bounding box center [620, 215] width 256 height 16
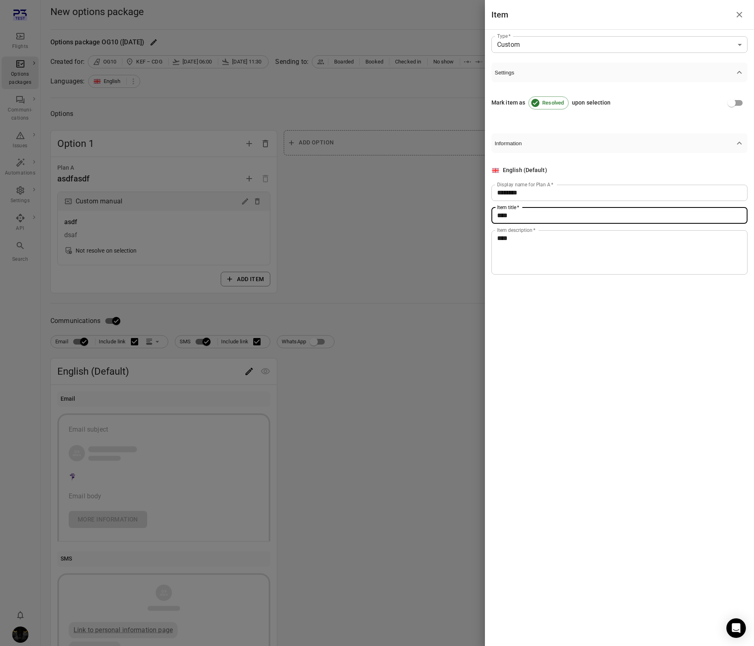
type input "****"
click at [410, 275] on div at bounding box center [377, 323] width 754 height 646
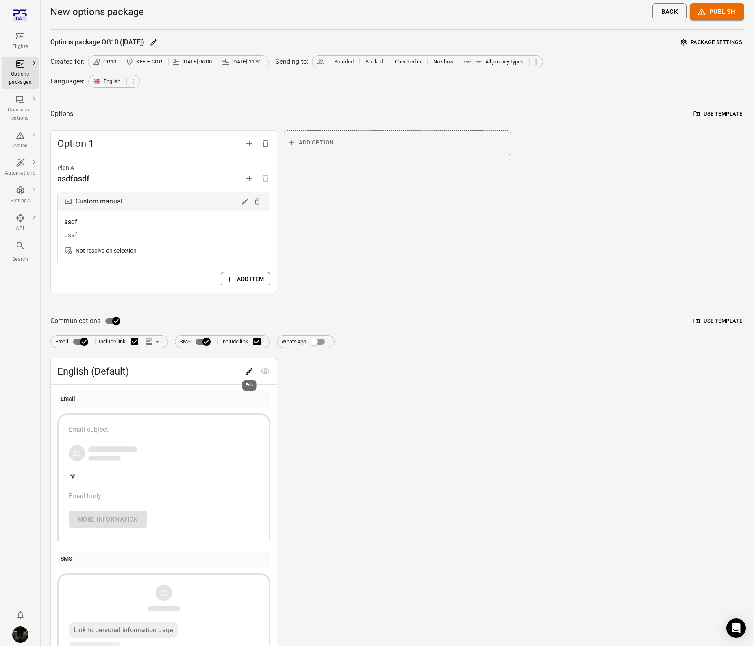
click at [244, 368] on icon "Edit" at bounding box center [249, 371] width 10 height 10
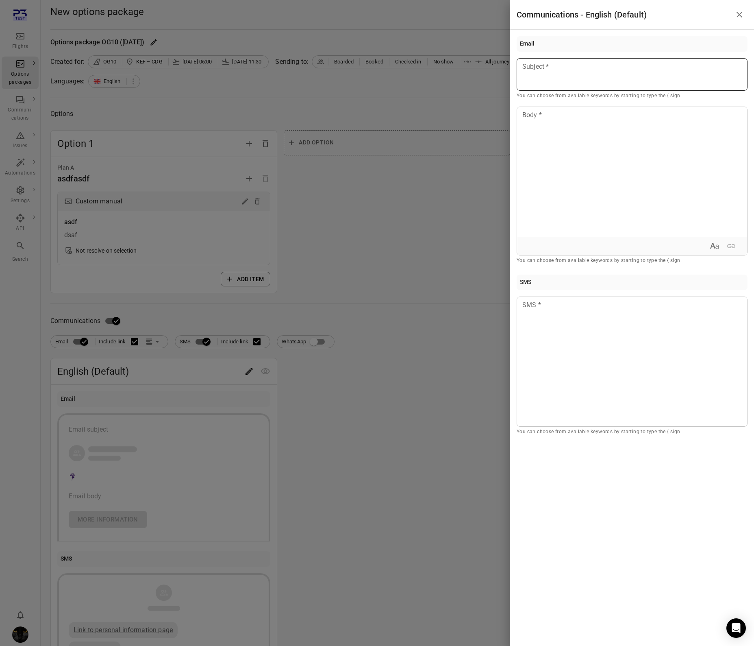
click at [556, 79] on div at bounding box center [632, 74] width 231 height 33
click at [556, 144] on div at bounding box center [632, 172] width 230 height 130
click at [543, 388] on div at bounding box center [632, 361] width 231 height 130
click at [423, 279] on div at bounding box center [377, 323] width 754 height 646
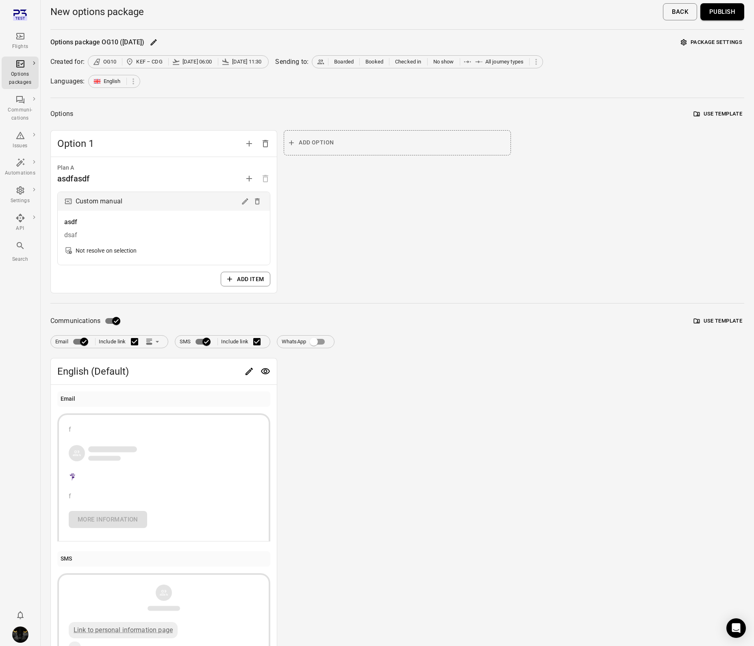
click at [719, 12] on button "Publish" at bounding box center [723, 11] width 44 height 17
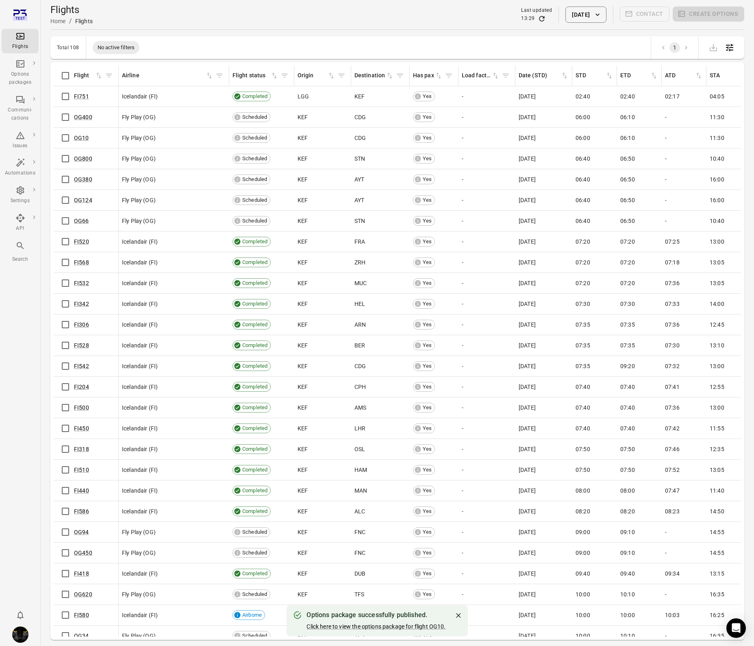
click at [15, 32] on div "Flights" at bounding box center [20, 41] width 31 height 20
click at [20, 36] on icon "Main navigation" at bounding box center [20, 36] width 10 height 10
